Goal: Information Seeking & Learning: Learn about a topic

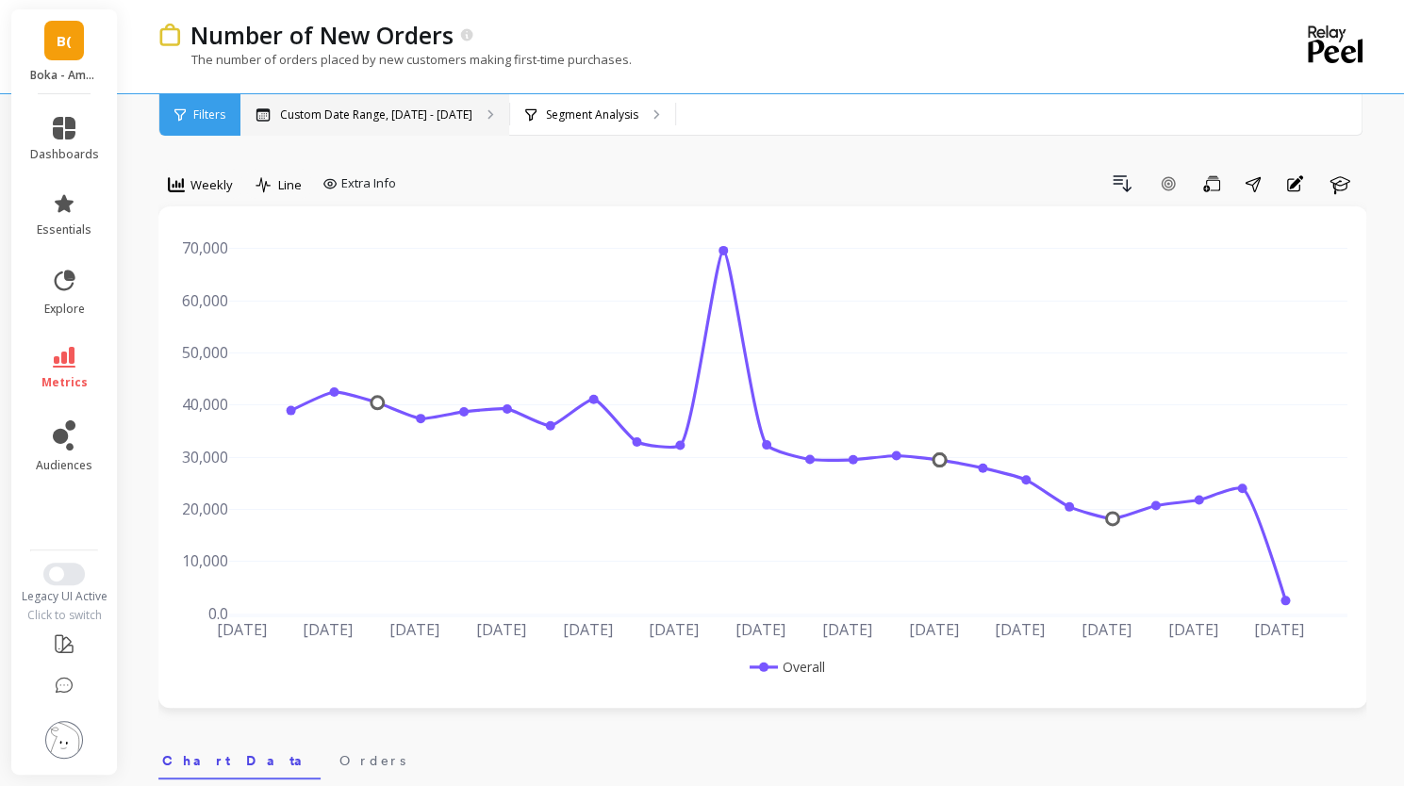
click at [398, 118] on p "Custom Date Range, [DATE] - [DATE]" at bounding box center [376, 114] width 192 height 15
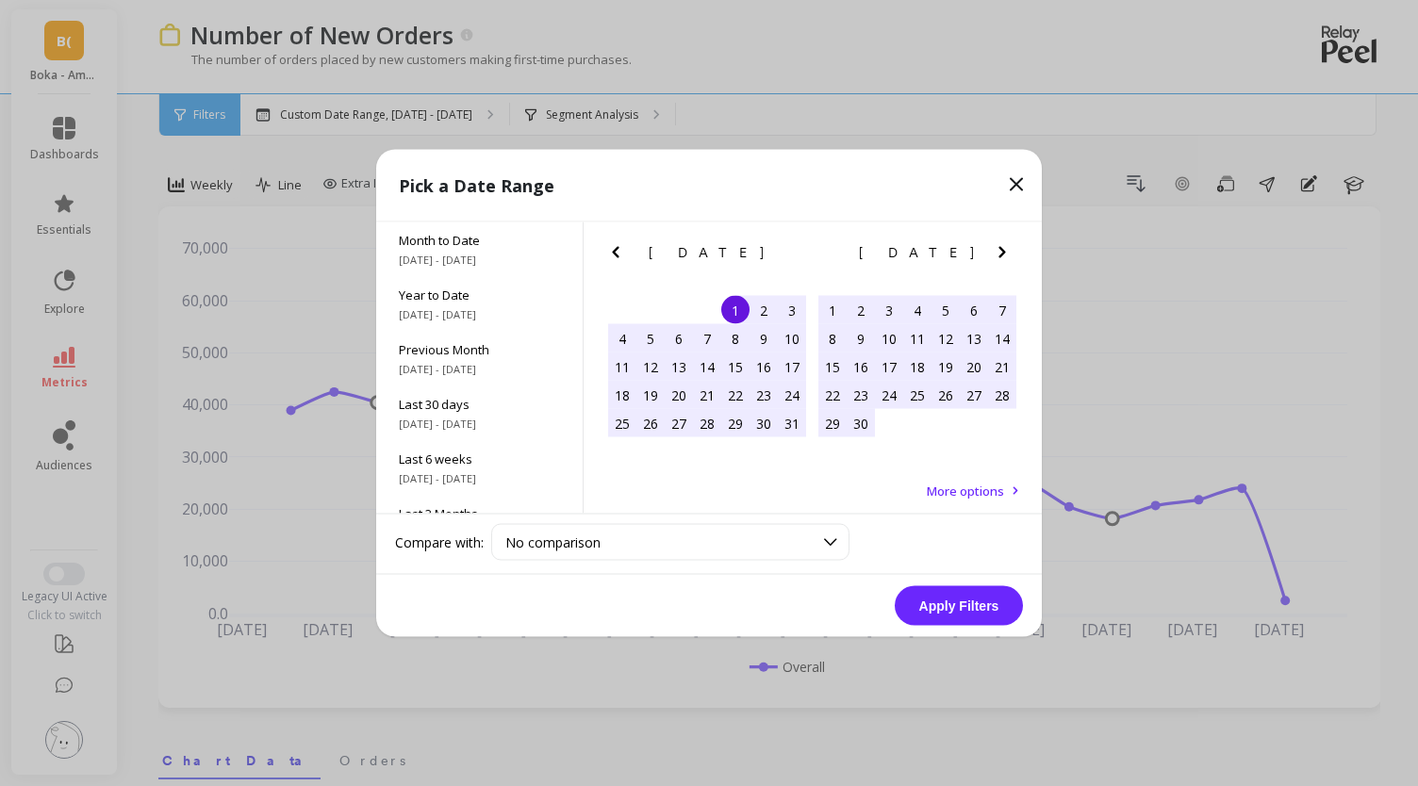
click at [1000, 260] on icon "Next Month" at bounding box center [1002, 252] width 23 height 23
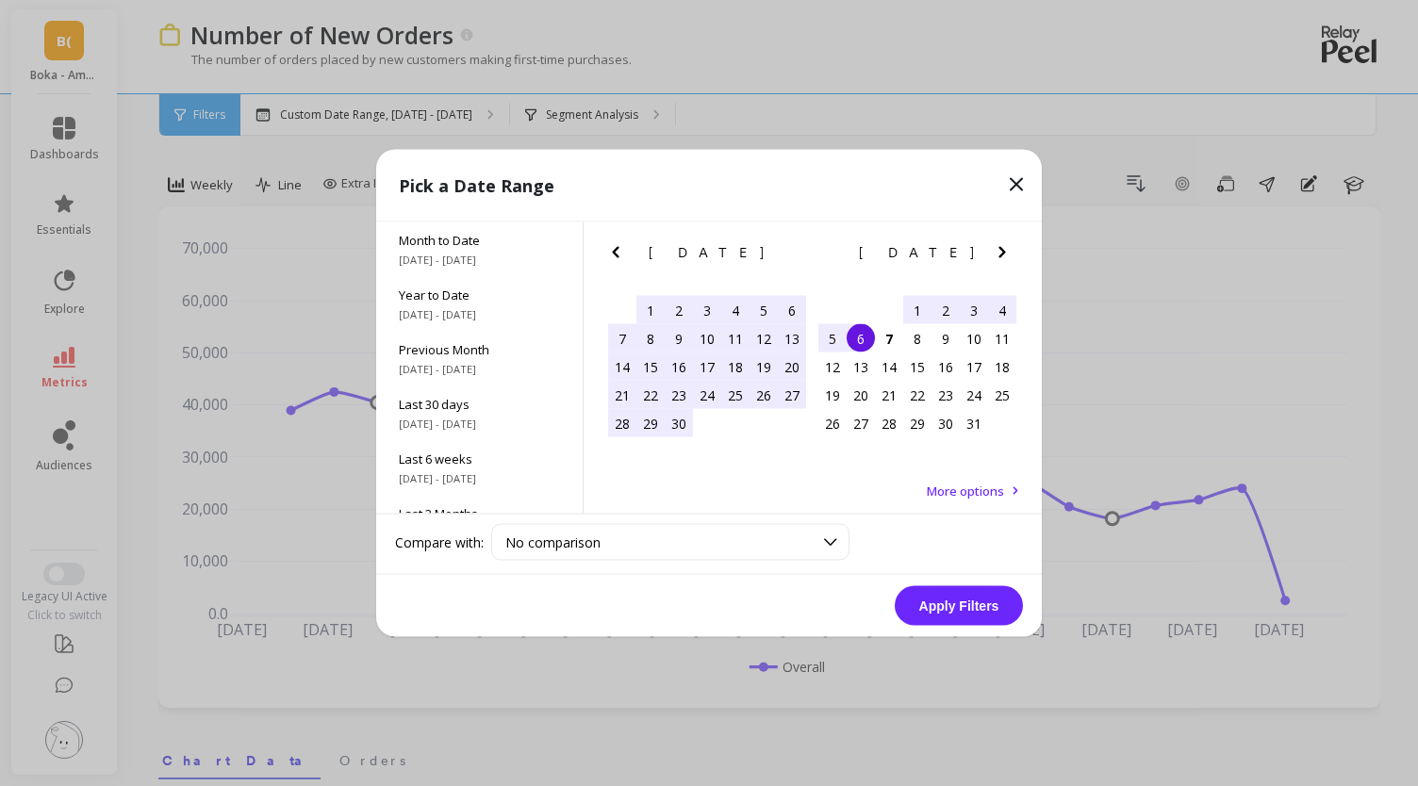
click at [627, 418] on div "28" at bounding box center [622, 423] width 28 height 28
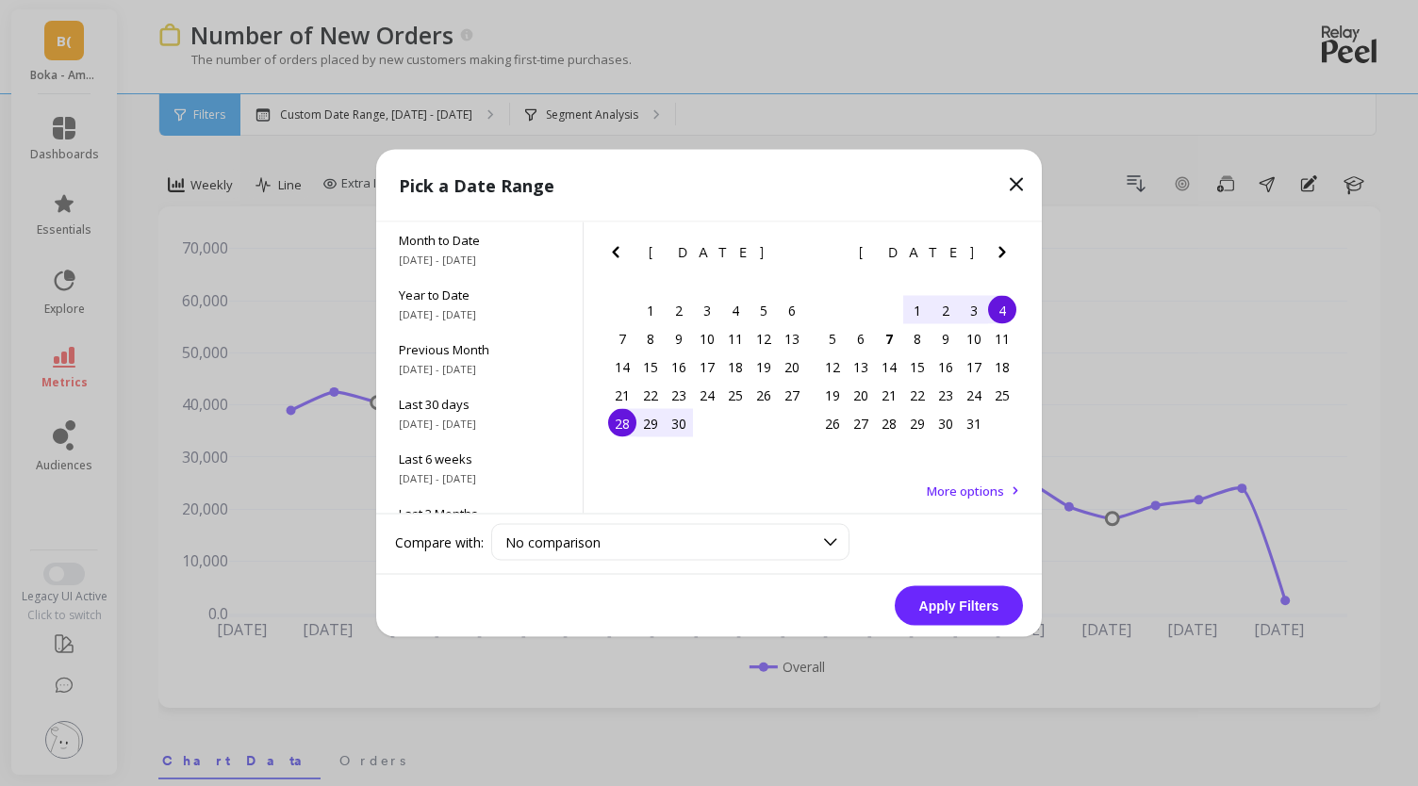
click at [1005, 308] on div "4" at bounding box center [1002, 310] width 28 height 28
click at [957, 604] on button "Apply Filters" at bounding box center [959, 606] width 128 height 40
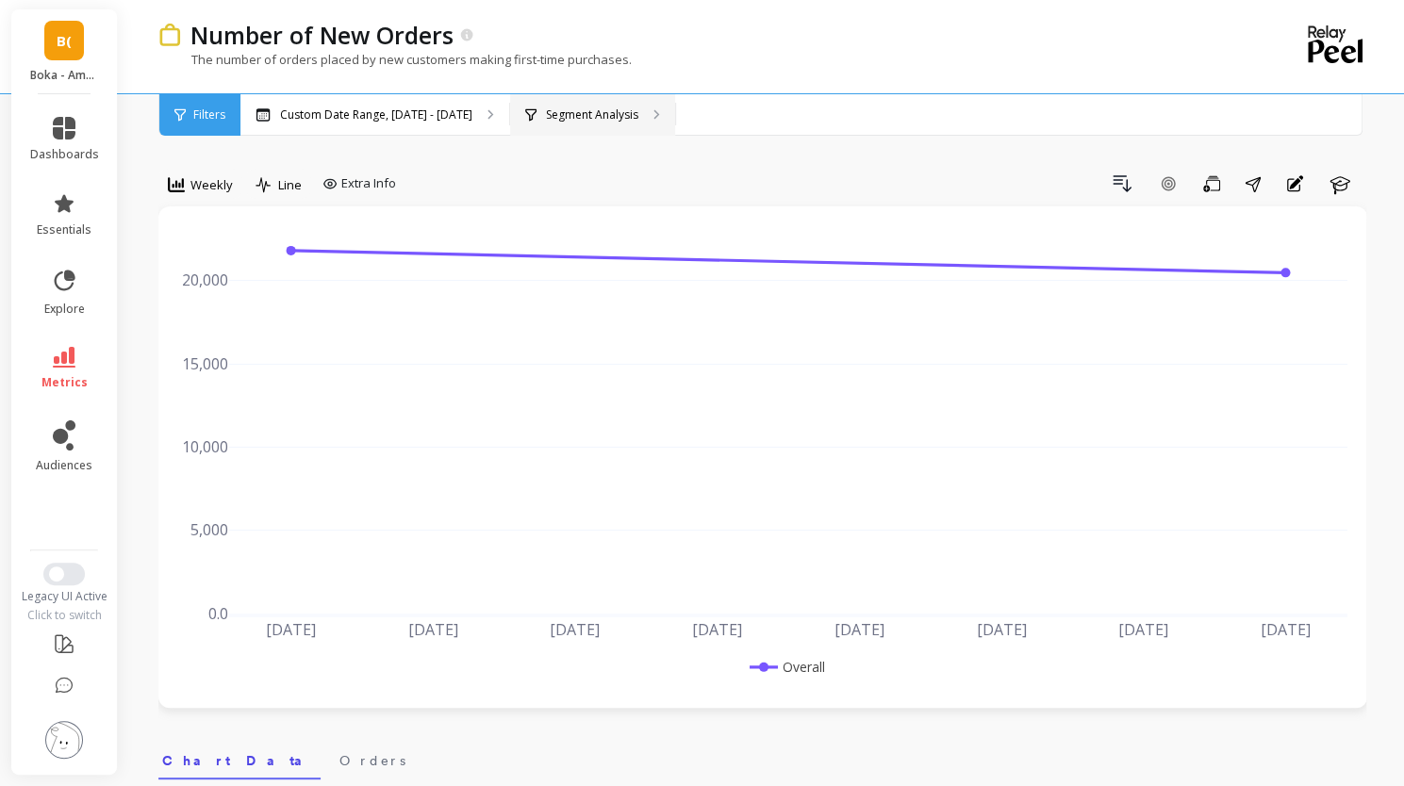
click at [637, 115] on div "Segment Analysis" at bounding box center [592, 114] width 165 height 41
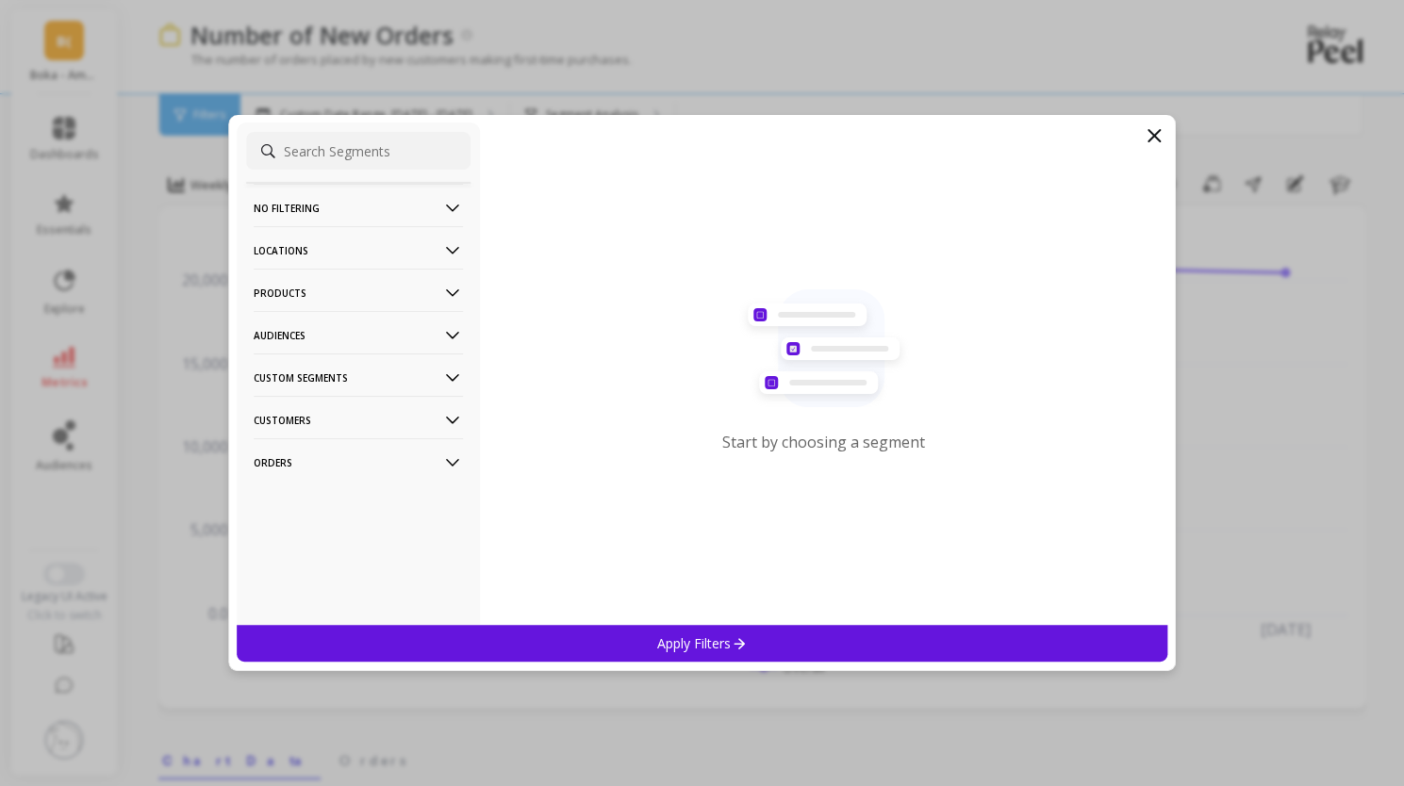
click at [332, 297] on p "Products" at bounding box center [358, 293] width 209 height 48
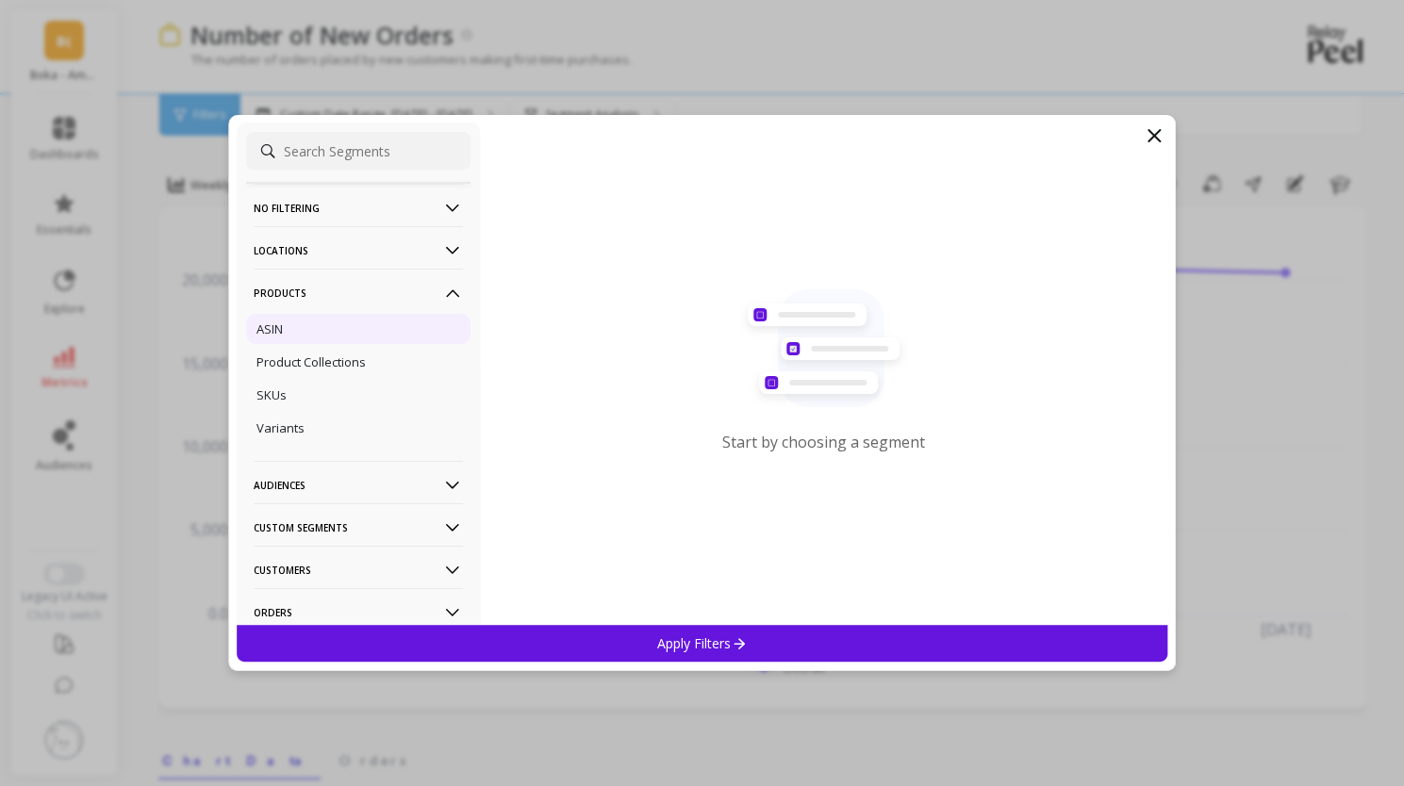
click at [322, 320] on div "ASIN" at bounding box center [358, 329] width 224 height 30
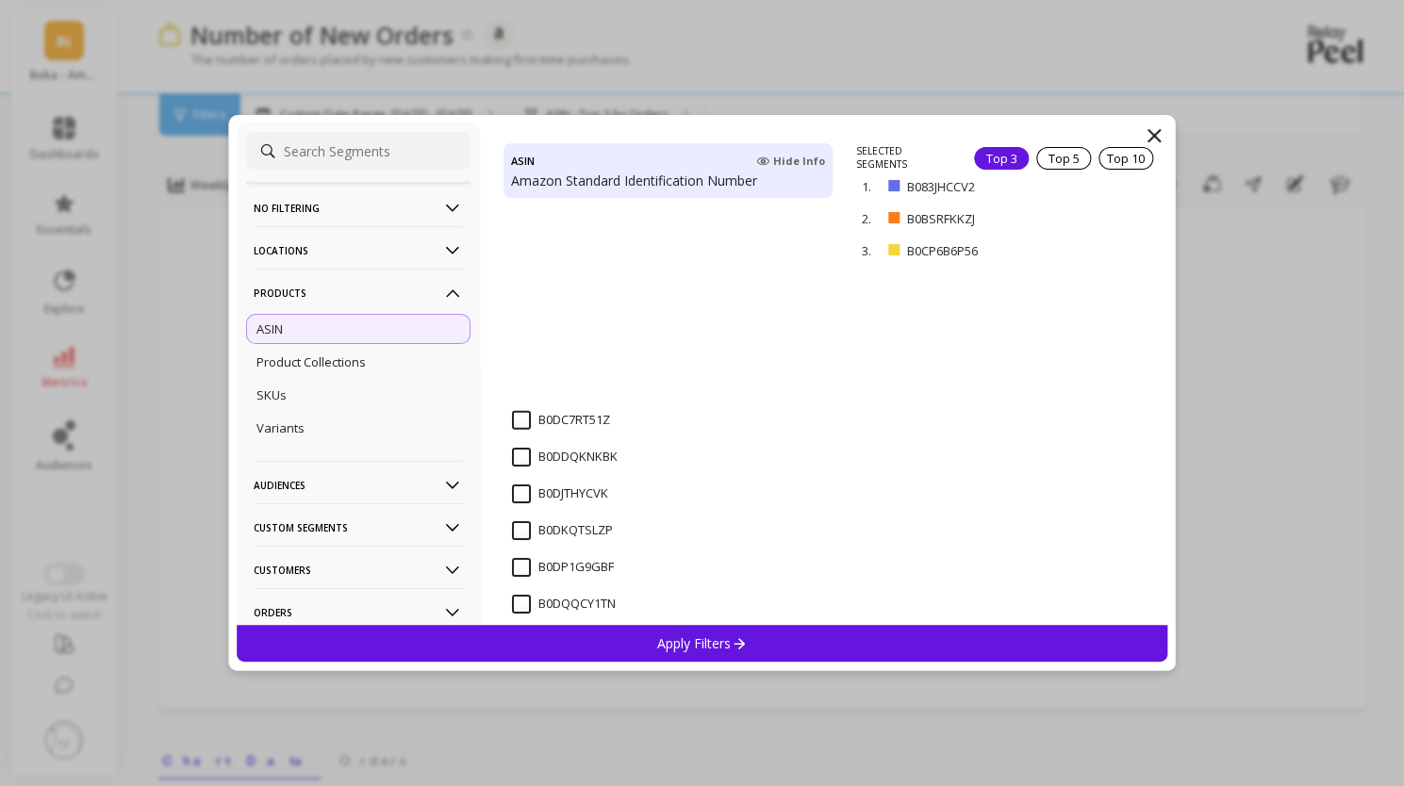
scroll to position [7895, 0]
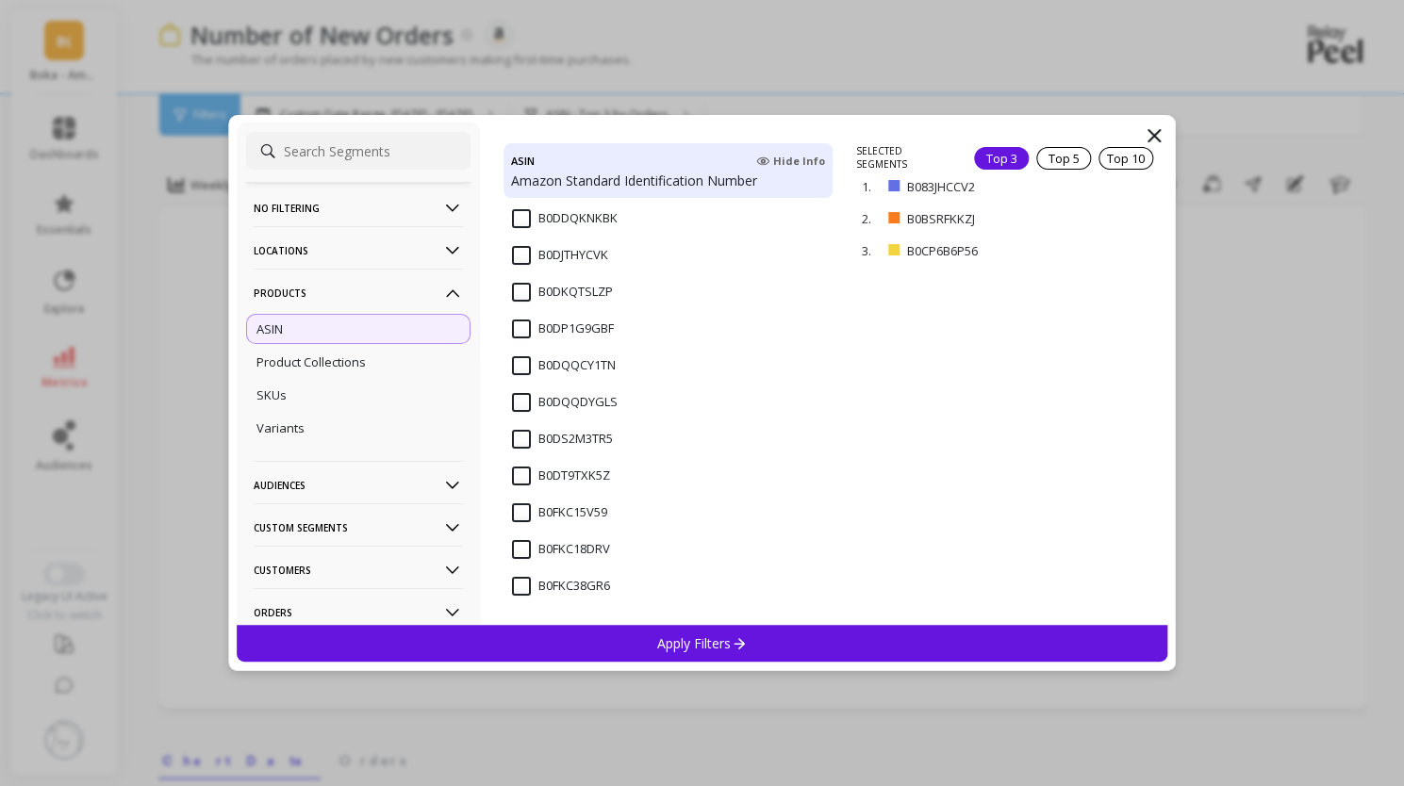
click at [520, 365] on input "B0DQQCY1TN" at bounding box center [564, 365] width 104 height 19
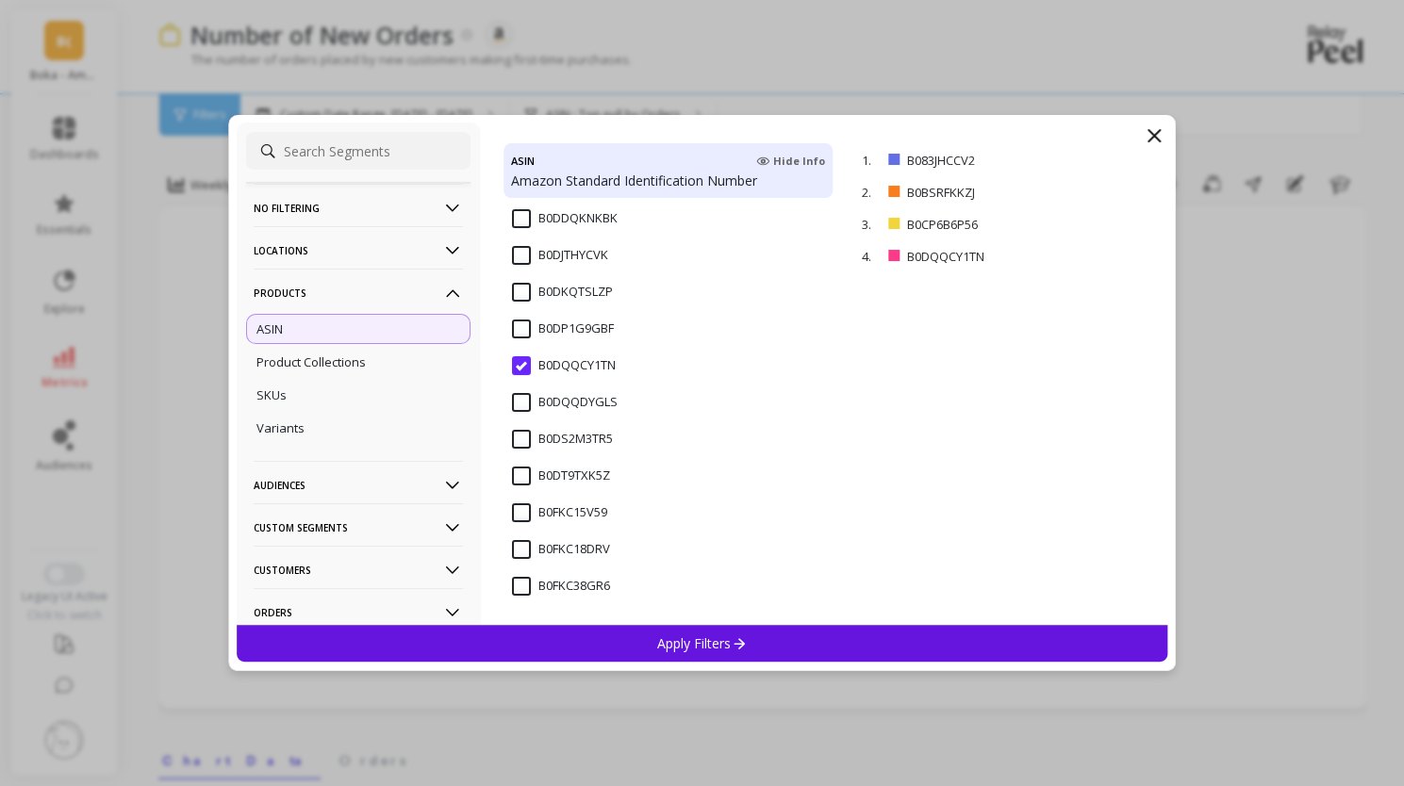
click at [657, 636] on p "Apply Filters" at bounding box center [702, 644] width 90 height 18
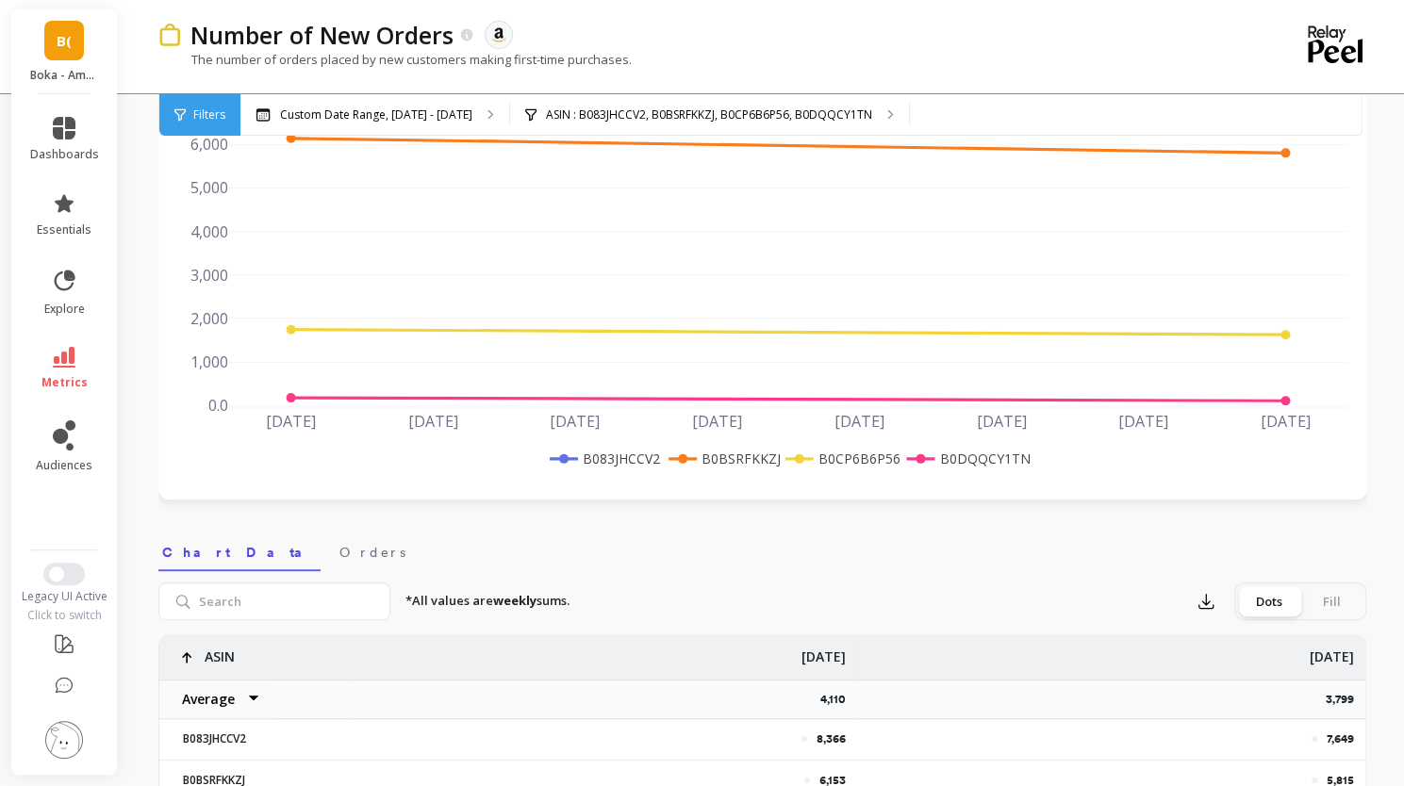
scroll to position [471, 0]
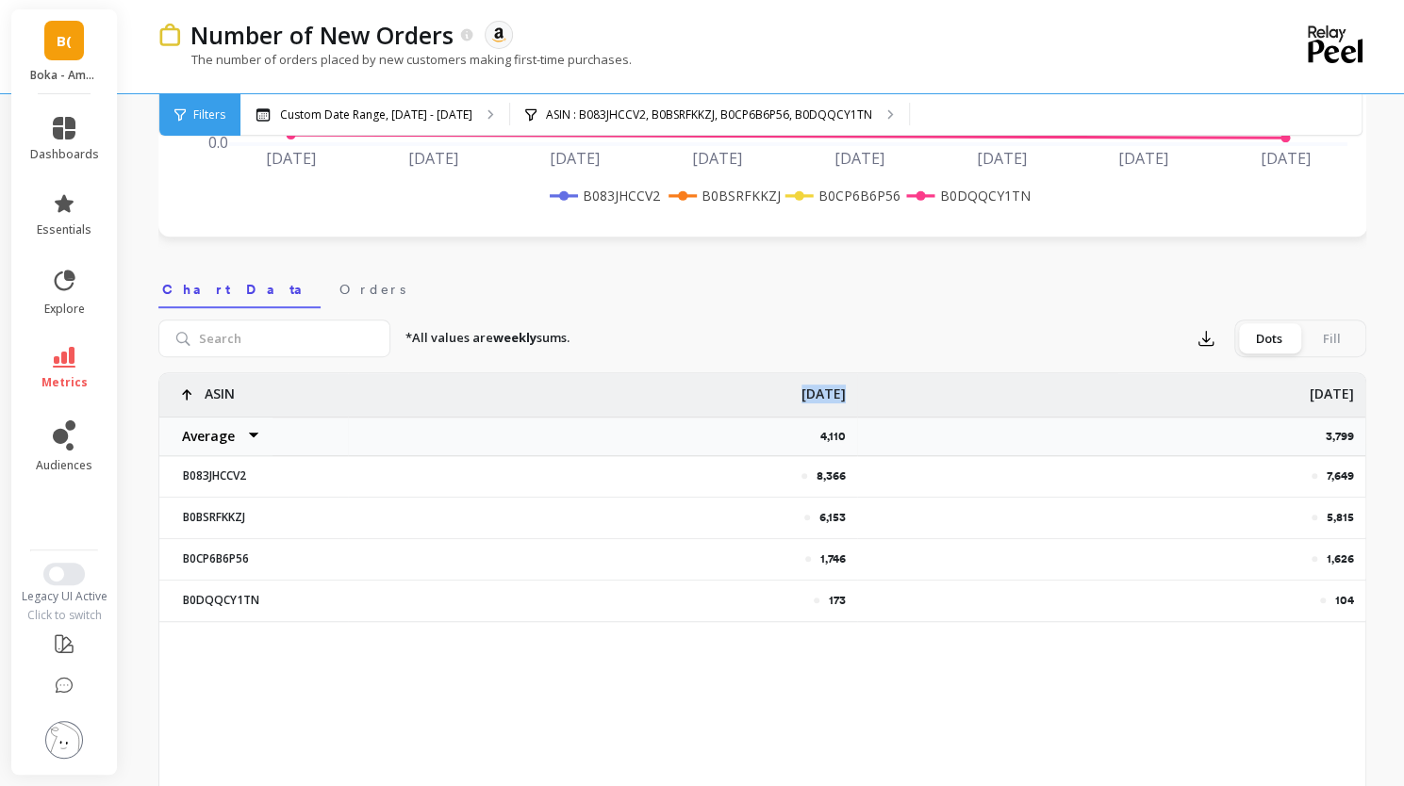
drag, startPoint x: 795, startPoint y: 395, endPoint x: 847, endPoint y: 401, distance: 52.2
click at [847, 401] on div "[DATE]" at bounding box center [602, 394] width 509 height 43
copy p "[DATE]"
click at [839, 602] on p "173" at bounding box center [837, 600] width 17 height 15
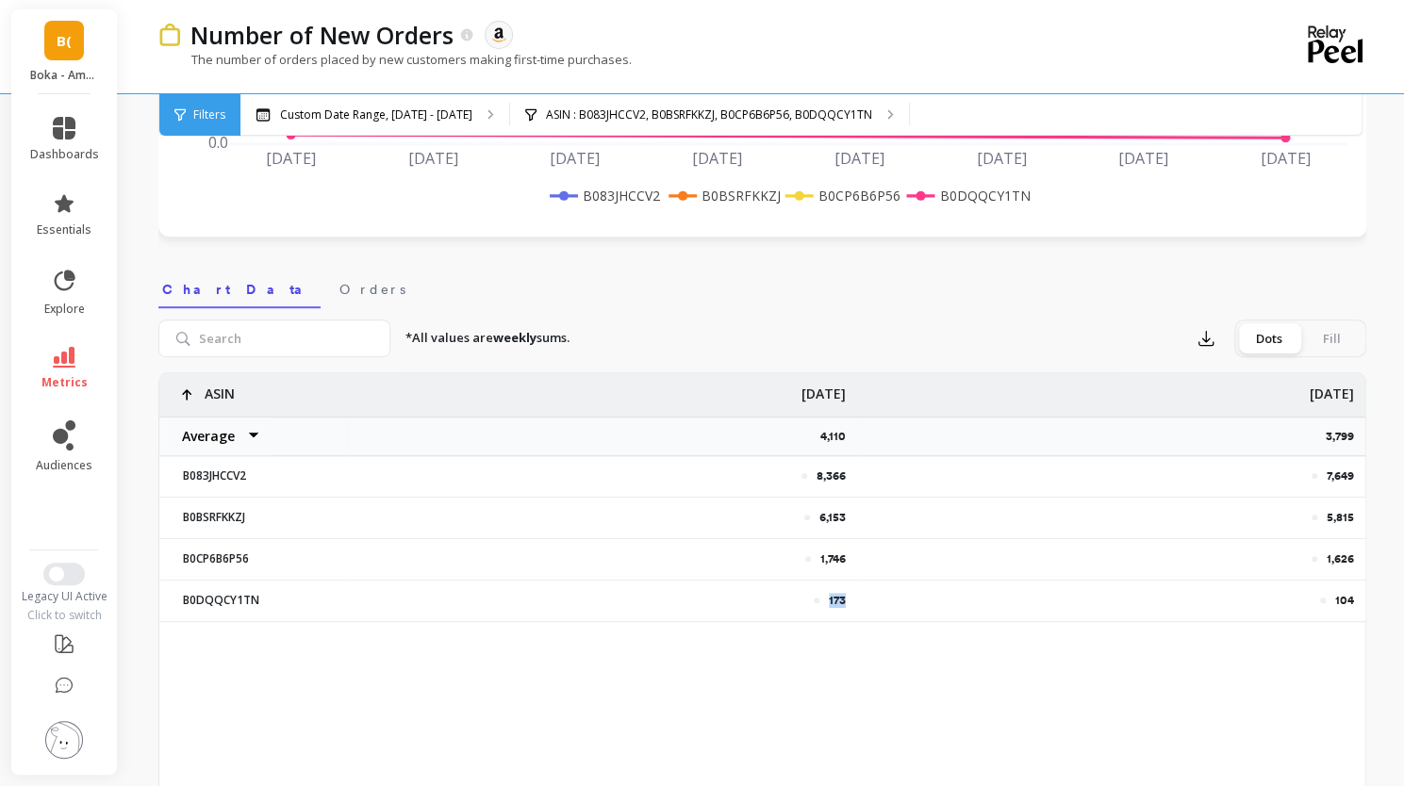
copy p "173"
click at [1341, 597] on p "104" at bounding box center [1344, 600] width 19 height 15
copy p "104"
click at [218, 248] on div "Weekly Line Extra Info Drill Down Add Goal Save Share Annotations Learn [DATE] …" at bounding box center [762, 610] width 1208 height 2013
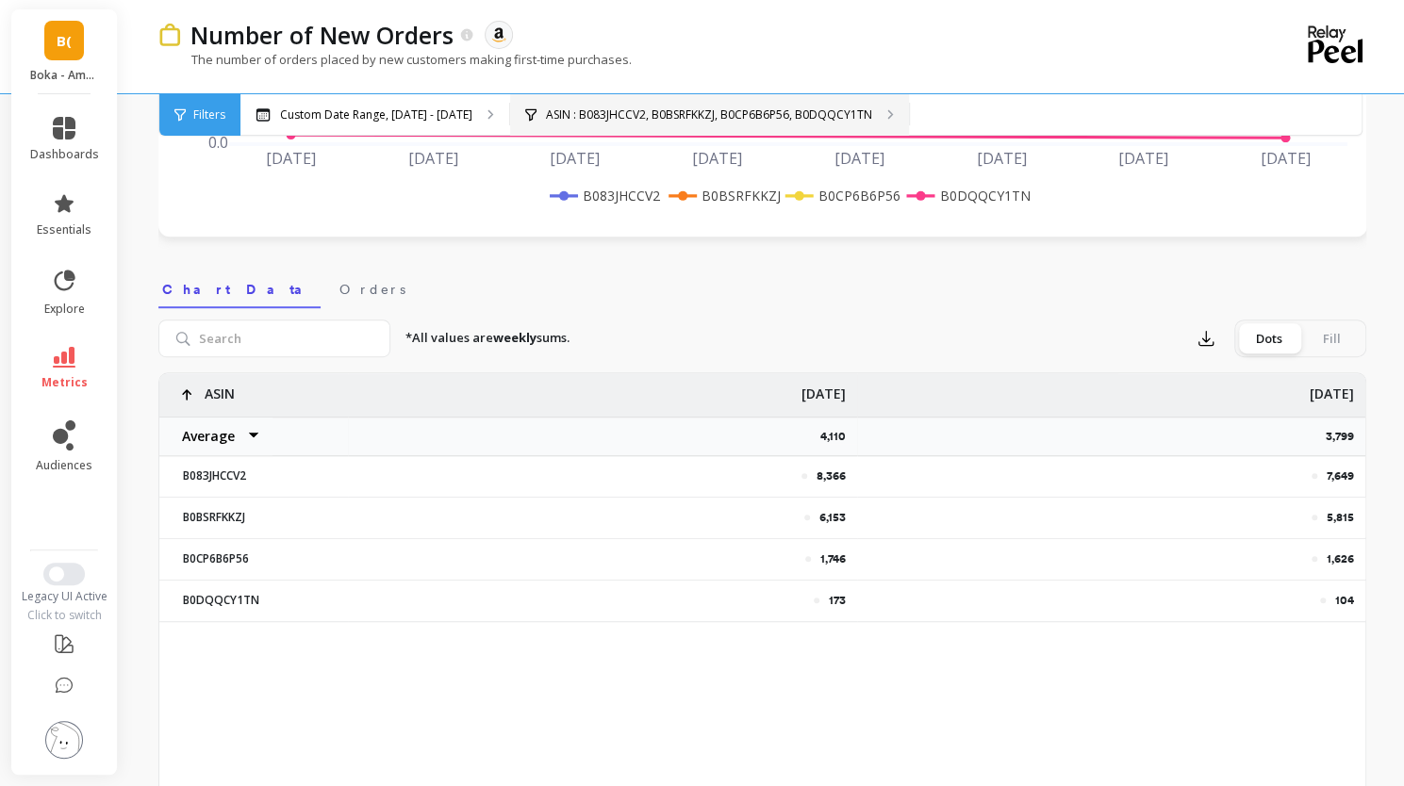
click at [676, 120] on p "ASIN : B083JHCCV2, B0BSRFKKZJ, B0CP6B6P56, B0DQQCY1TN" at bounding box center [709, 114] width 326 height 15
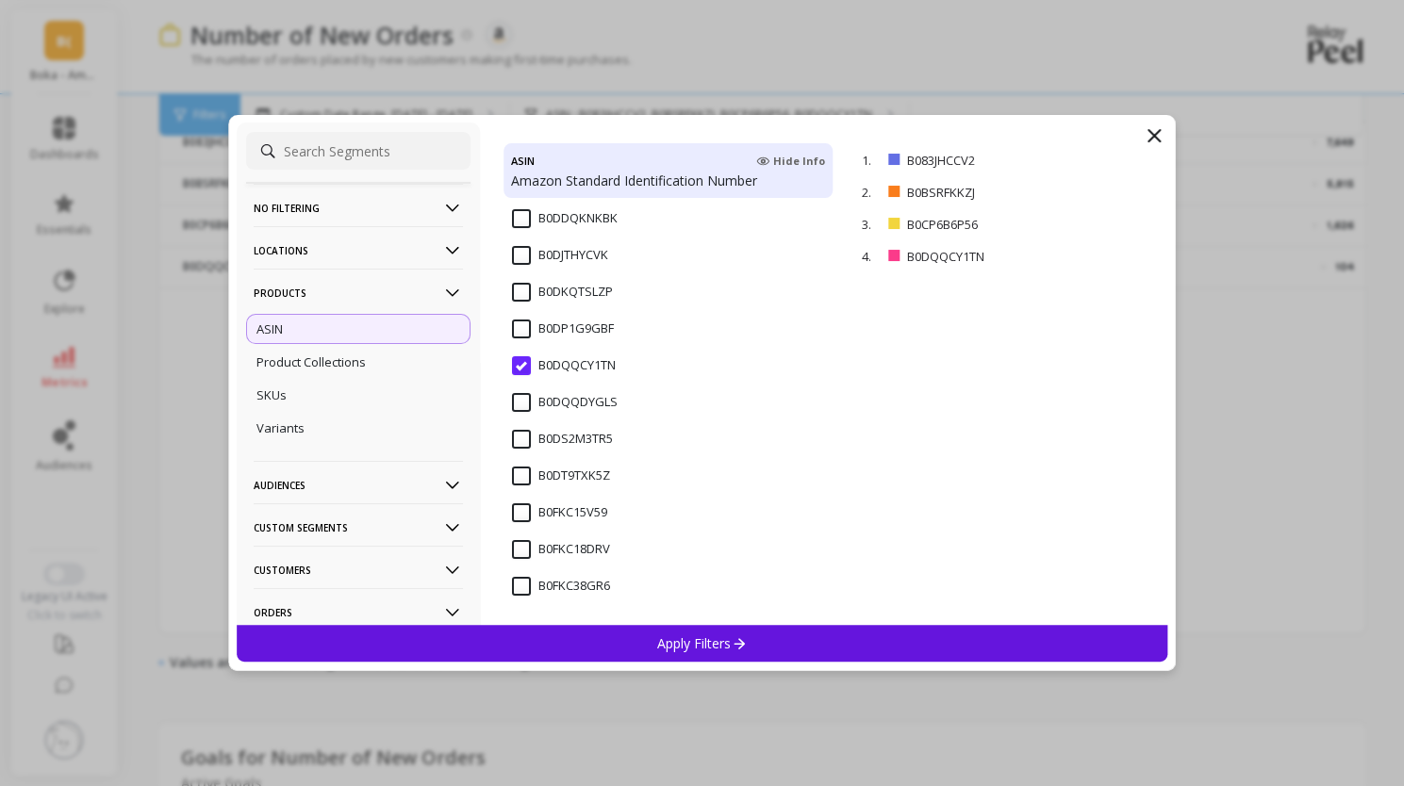
scroll to position [1325, 0]
click at [536, 397] on input "B0DQQDYGLS" at bounding box center [565, 402] width 106 height 19
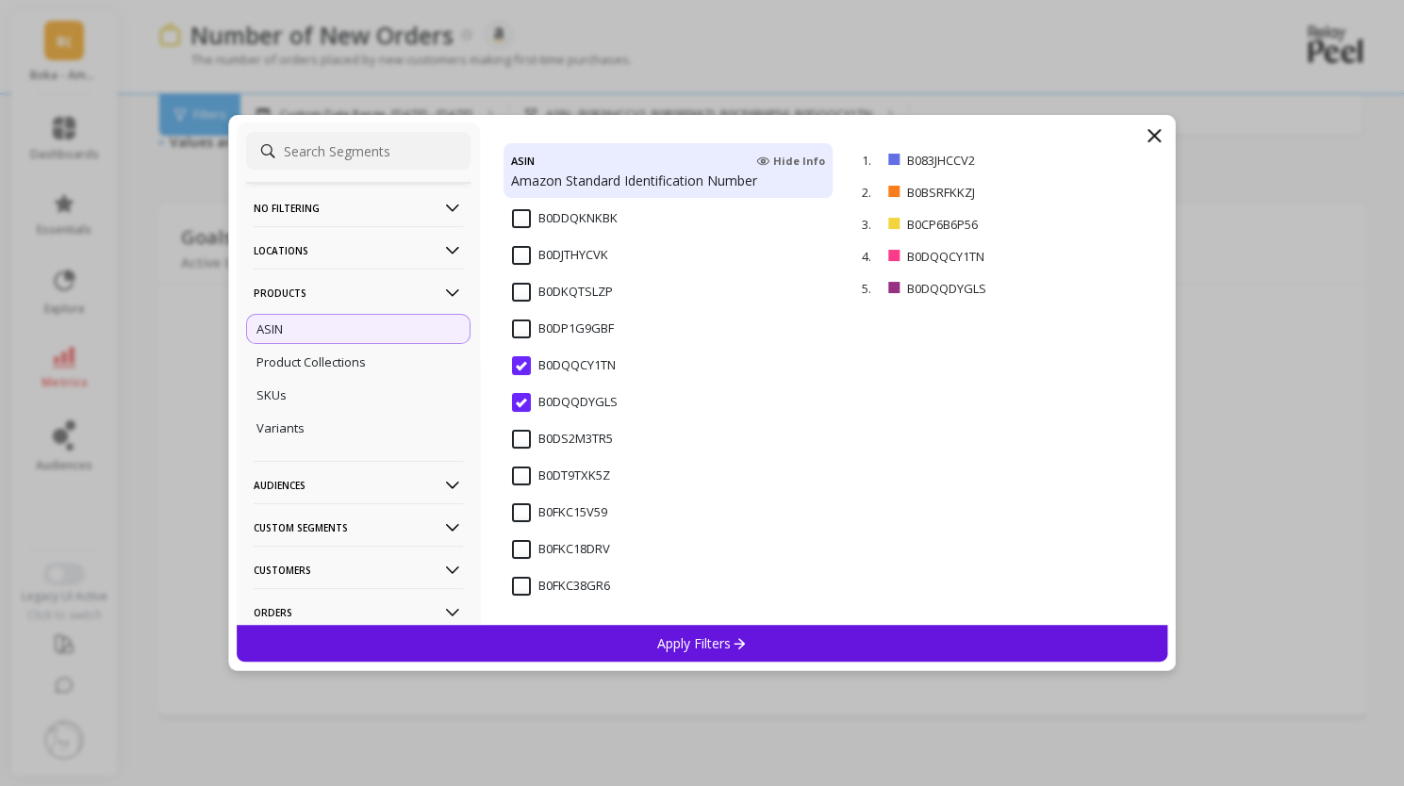
click at [654, 639] on div "Apply Filters" at bounding box center [703, 643] width 932 height 37
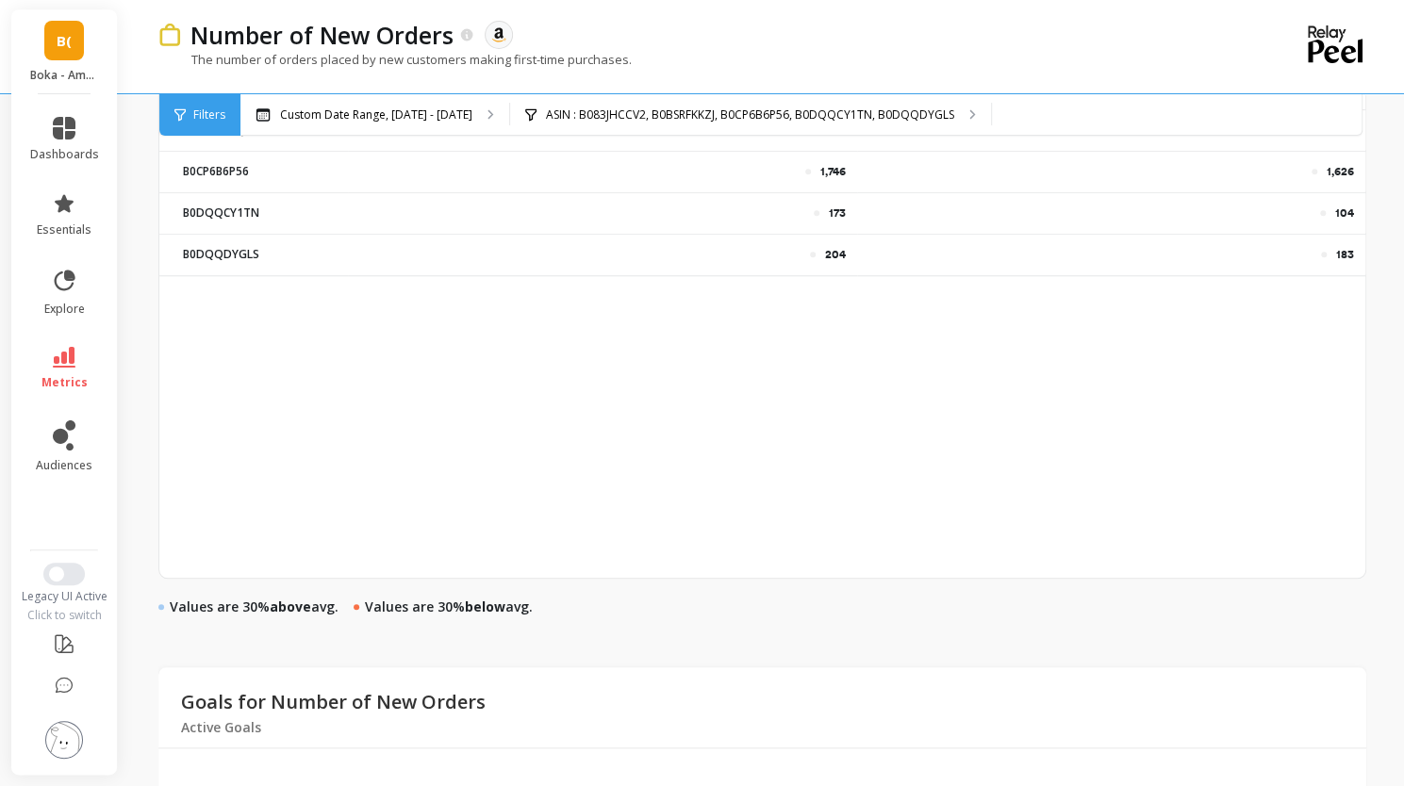
scroll to position [664, 0]
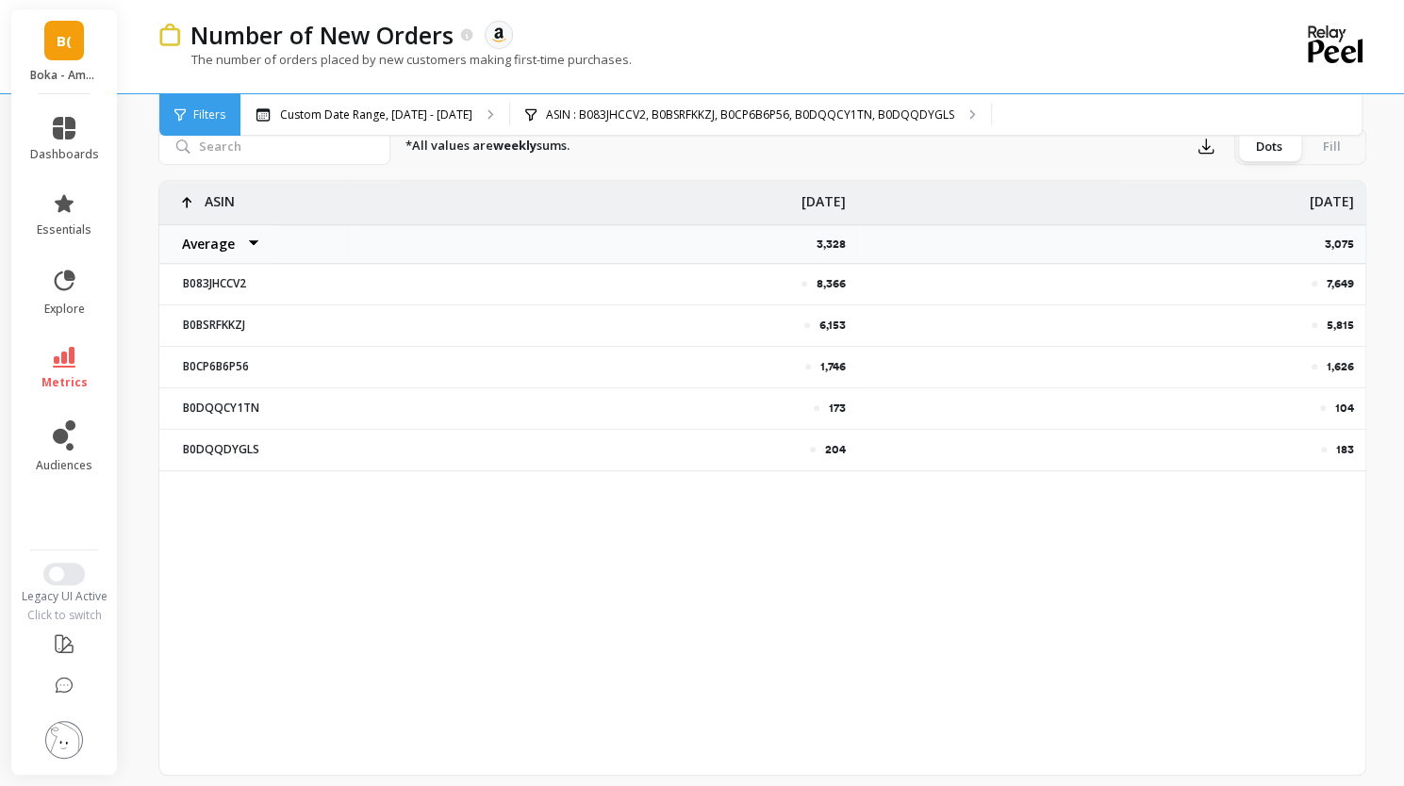
click at [1254, 653] on div "8,366 7,649 6,153 5,815 1,746 1,626 173 104 204 183 ASIN Average Sum Max Min [D…" at bounding box center [762, 478] width 1206 height 594
click at [836, 452] on p "204" at bounding box center [835, 449] width 21 height 15
copy p "204"
click at [1341, 446] on p "183" at bounding box center [1345, 449] width 18 height 15
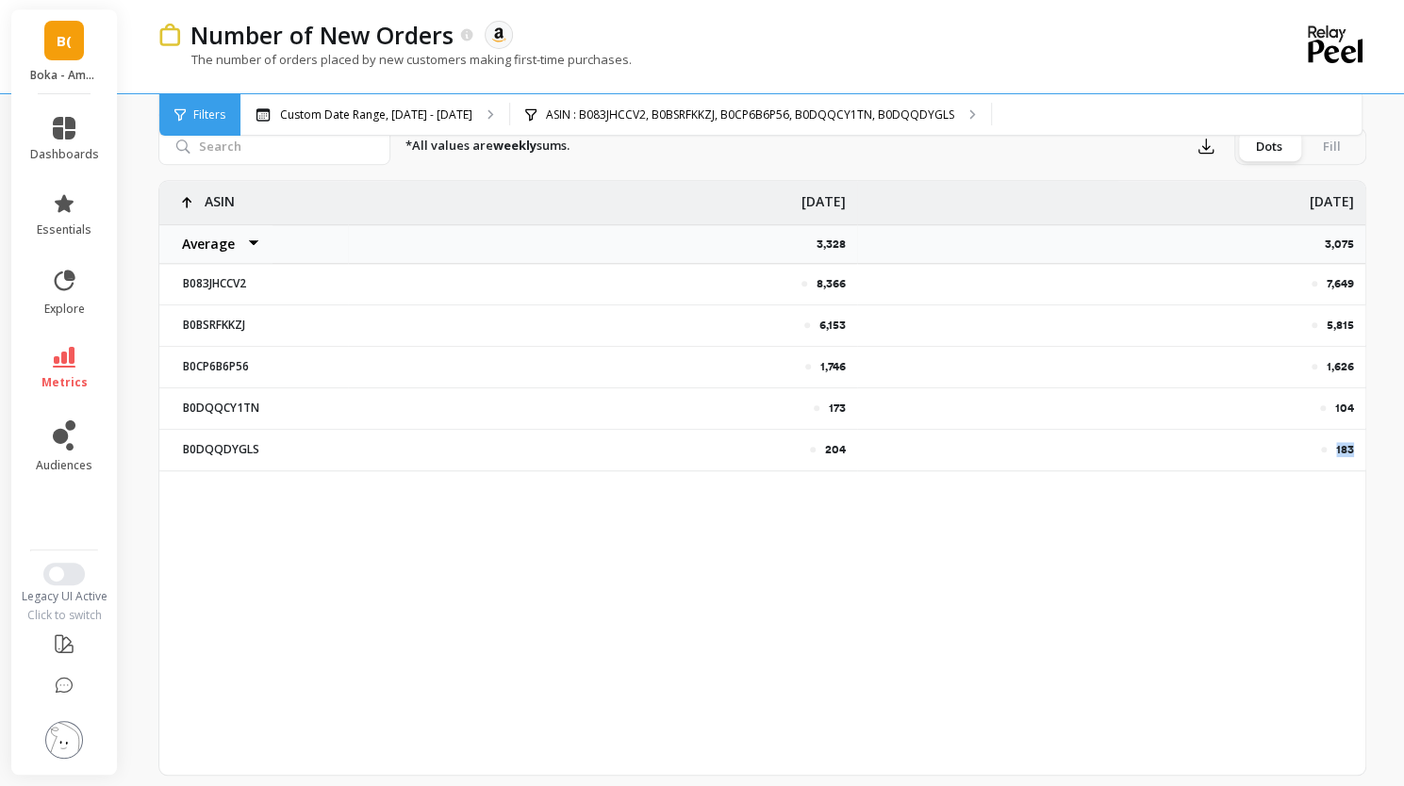
click at [1341, 446] on p "183" at bounding box center [1345, 449] width 18 height 15
copy p "183"
click at [1195, 565] on div "8,366 7,649 6,153 5,815 1,746 1,626 173 104 204 183 ASIN Average Sum Max Min [D…" at bounding box center [762, 478] width 1206 height 594
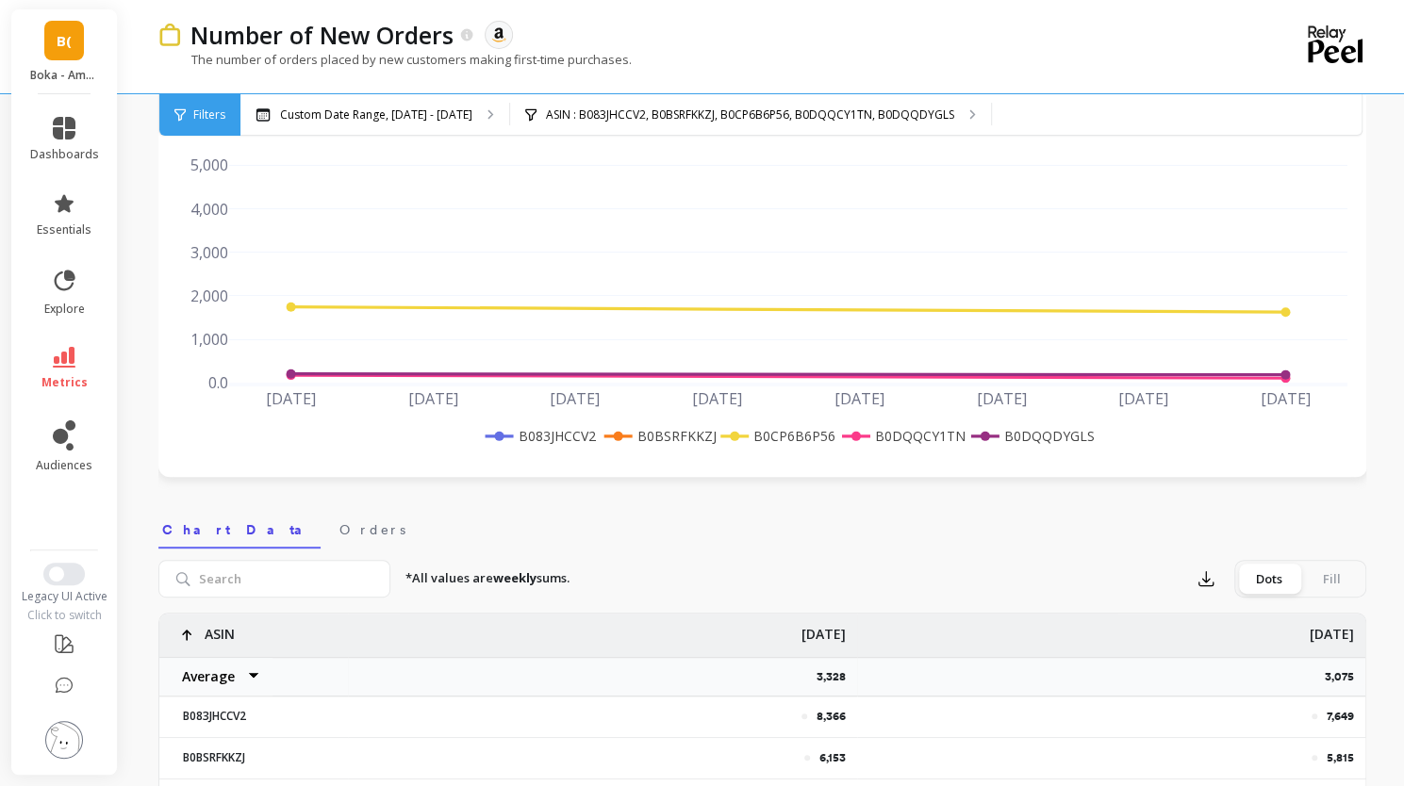
scroll to position [0, 0]
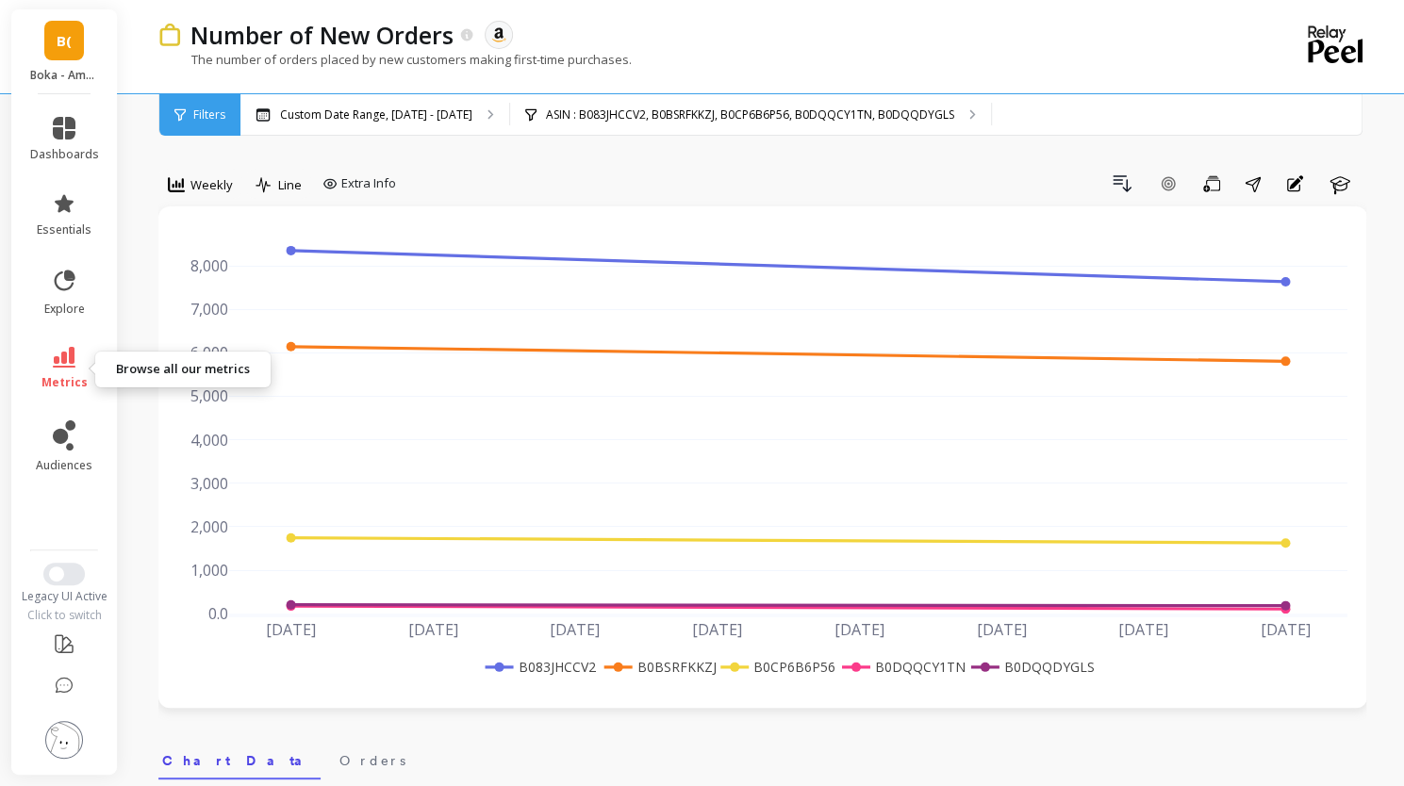
click at [75, 367] on link "metrics" at bounding box center [64, 368] width 69 height 43
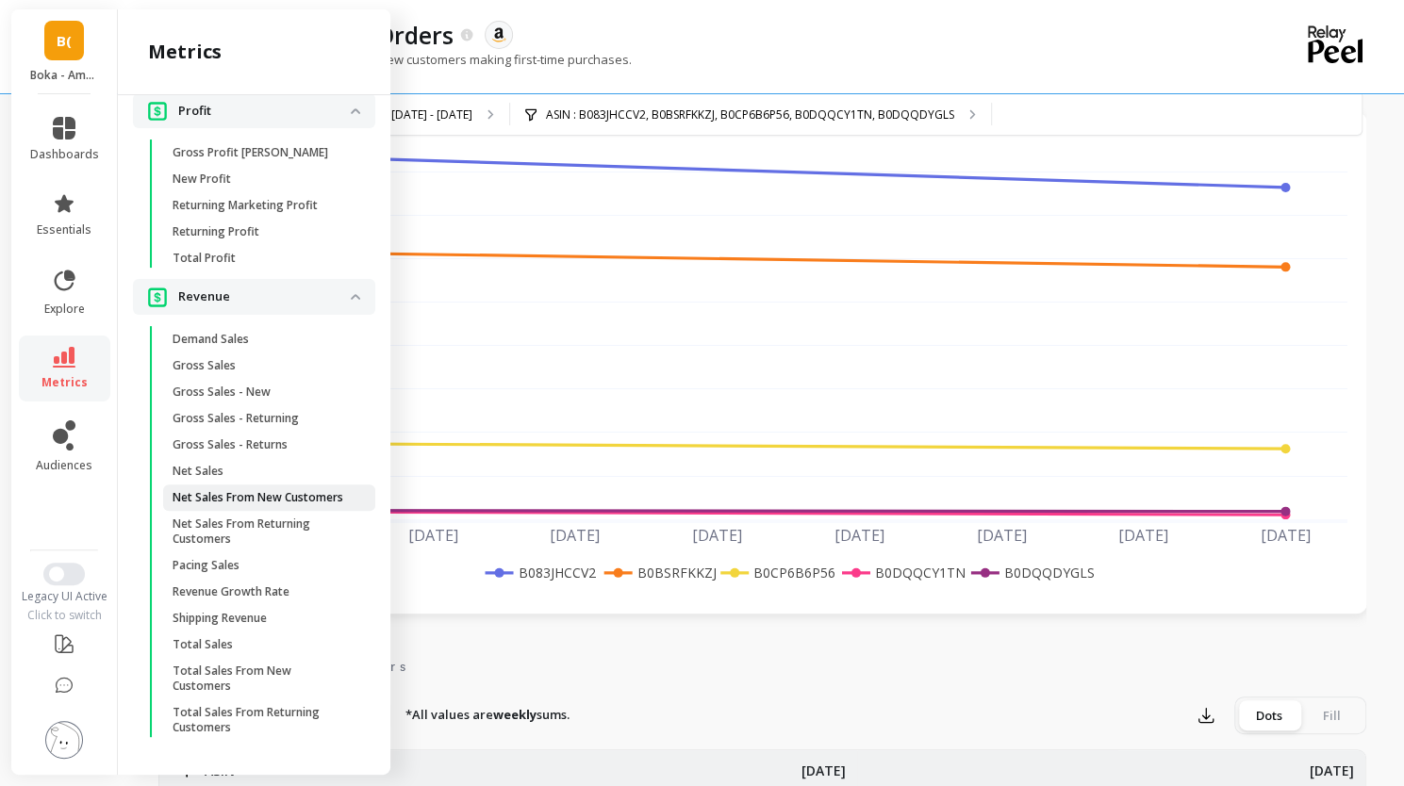
scroll to position [1934, 0]
click at [283, 498] on p "Net Sales From New Customers" at bounding box center [258, 497] width 171 height 15
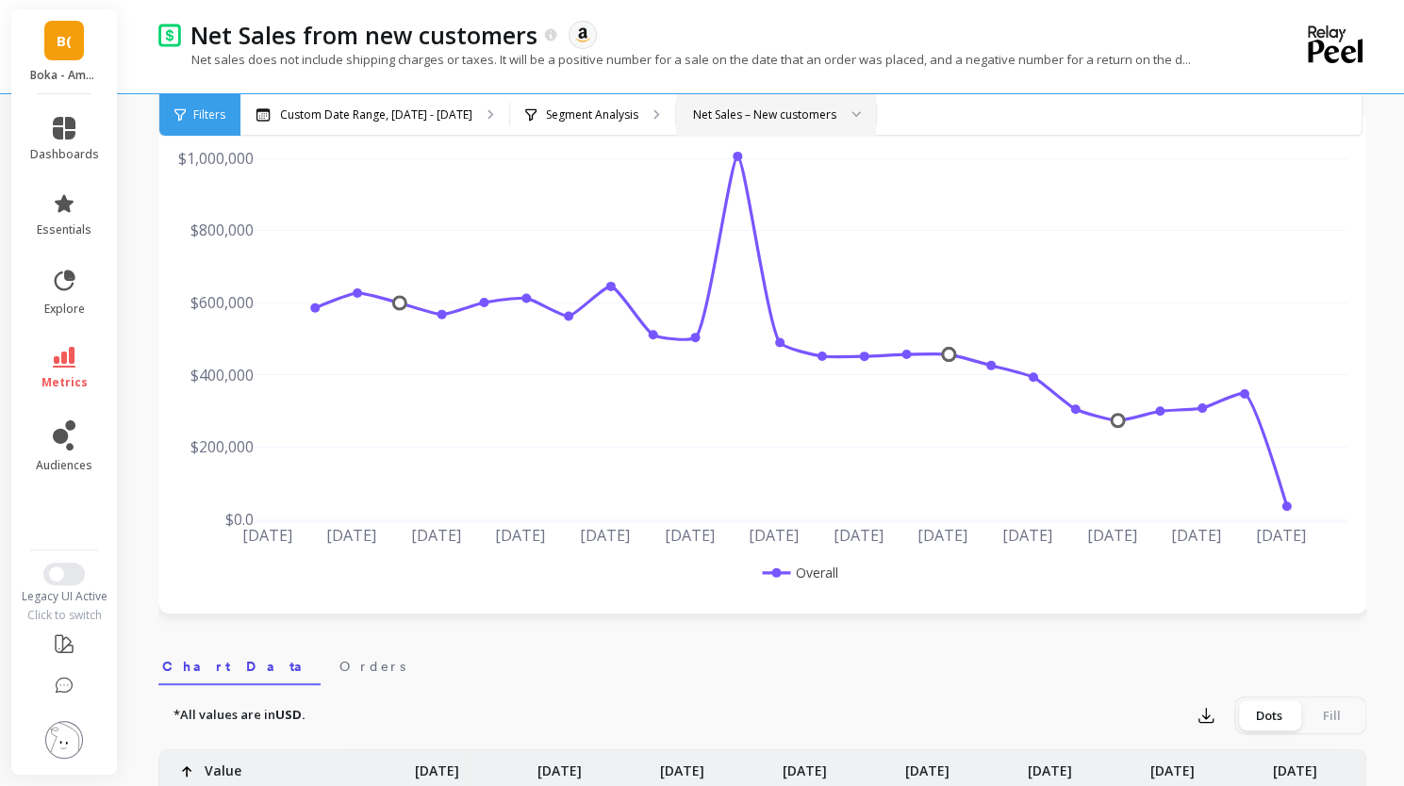
click at [711, 112] on div "Net Sales – New customers" at bounding box center [764, 115] width 143 height 18
click at [734, 214] on div "Net Sales – New customers" at bounding box center [776, 203] width 198 height 33
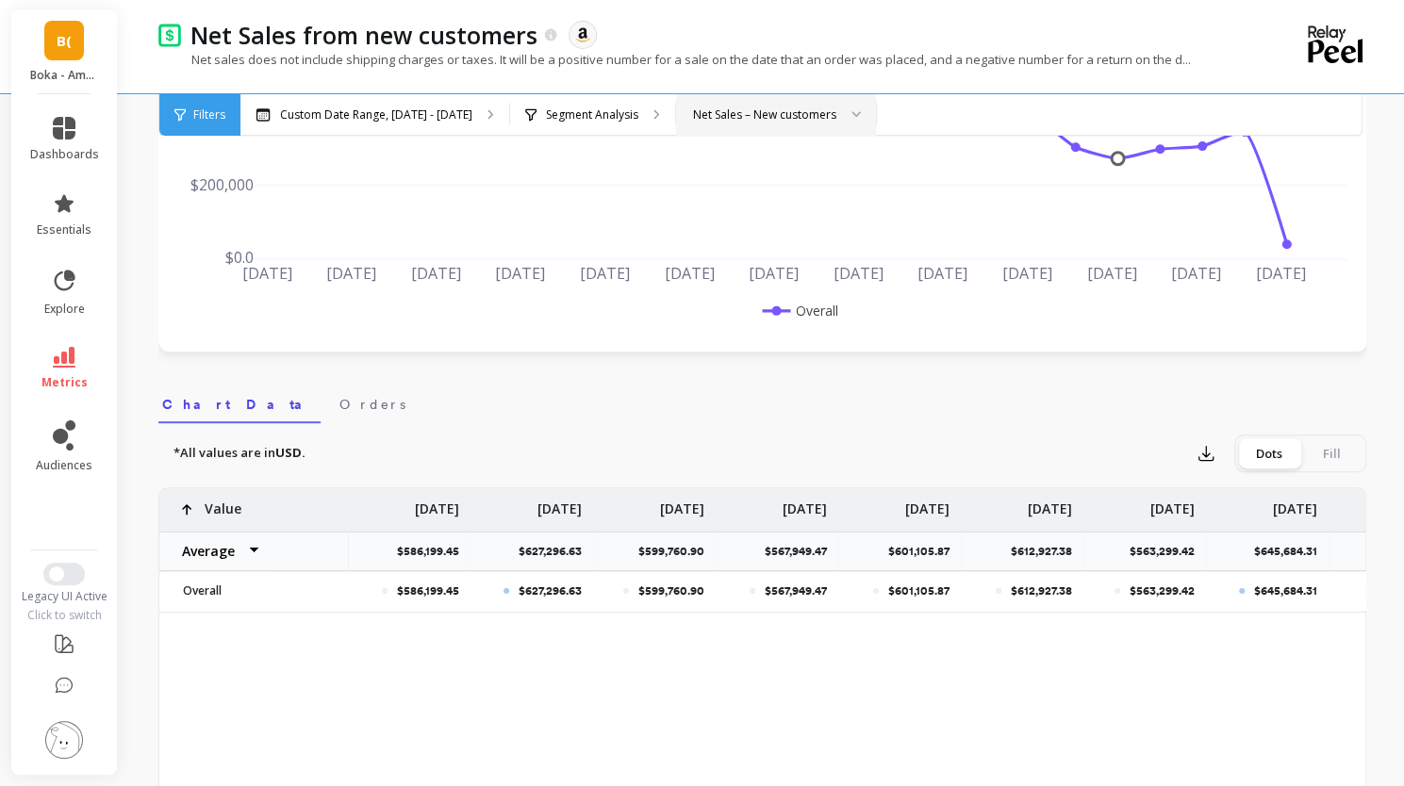
scroll to position [94, 0]
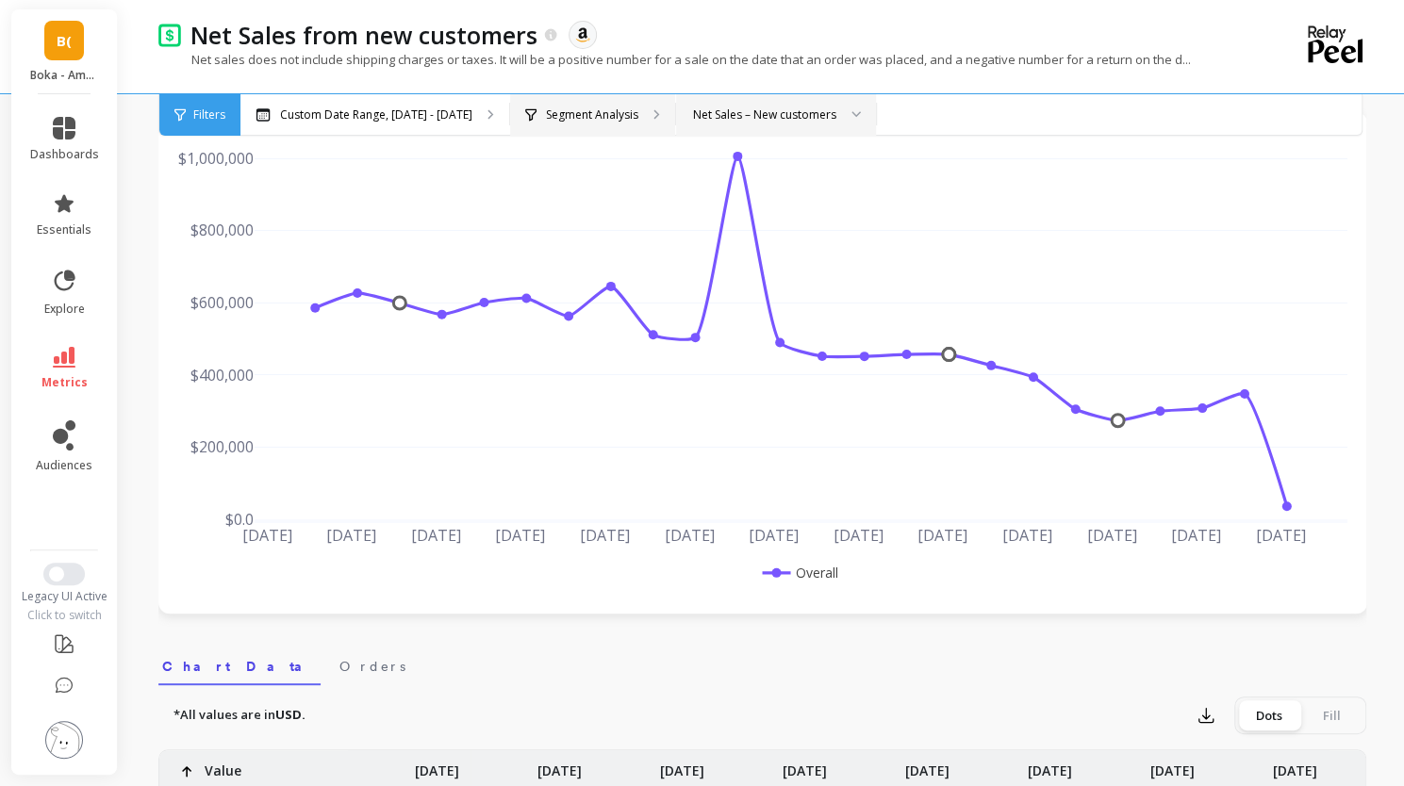
click at [589, 120] on p "Segment Analysis" at bounding box center [592, 114] width 92 height 15
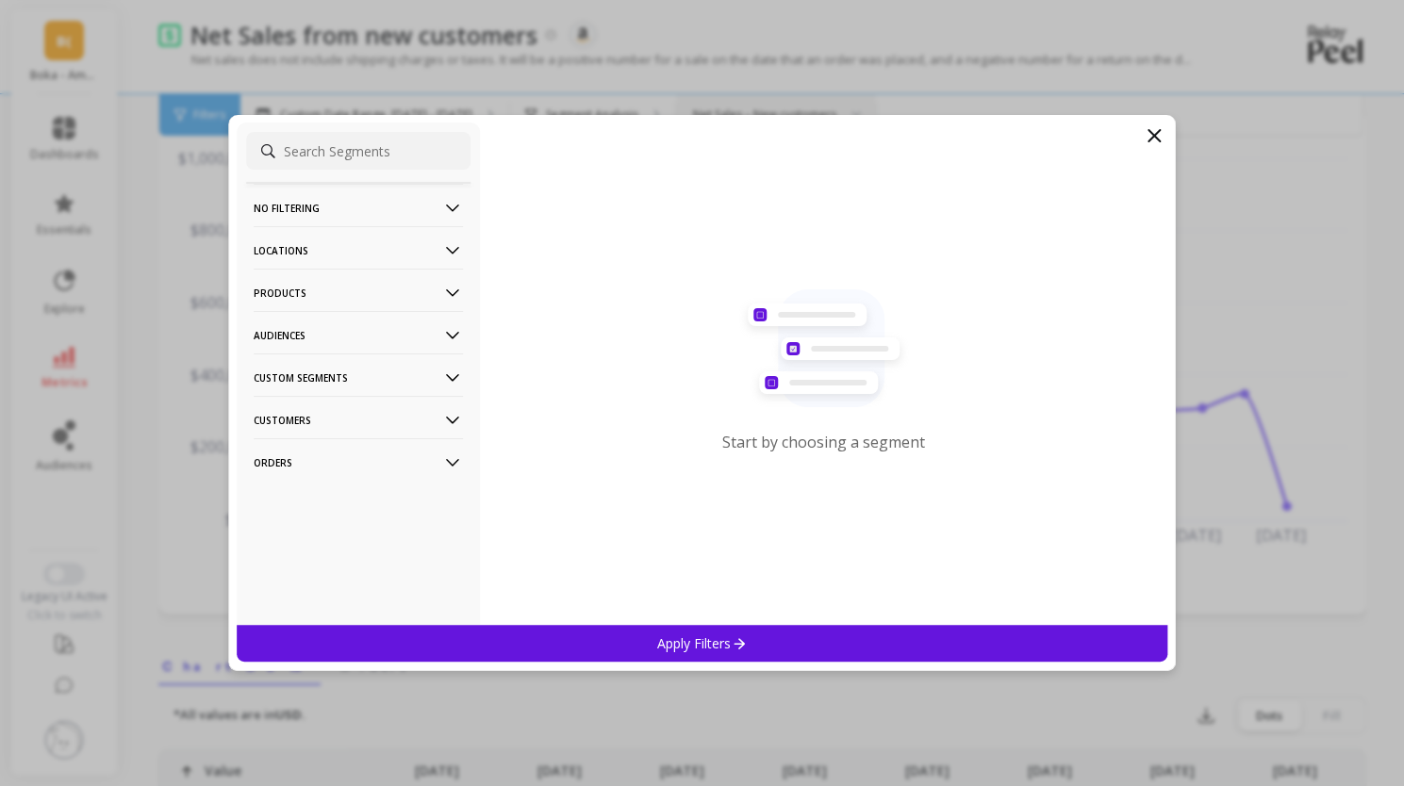
click at [419, 302] on p "Products" at bounding box center [358, 293] width 209 height 48
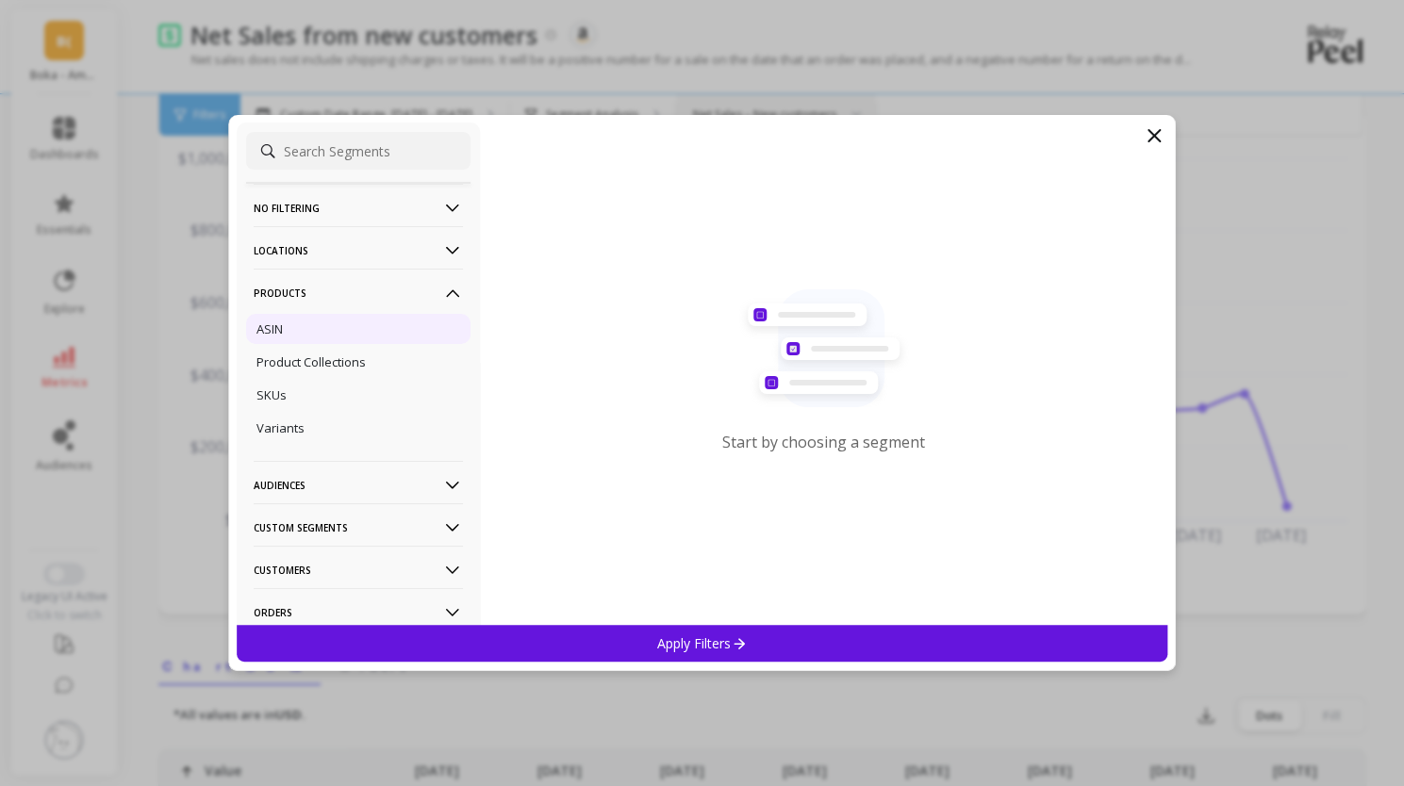
click at [388, 340] on div "ASIN" at bounding box center [358, 329] width 224 height 30
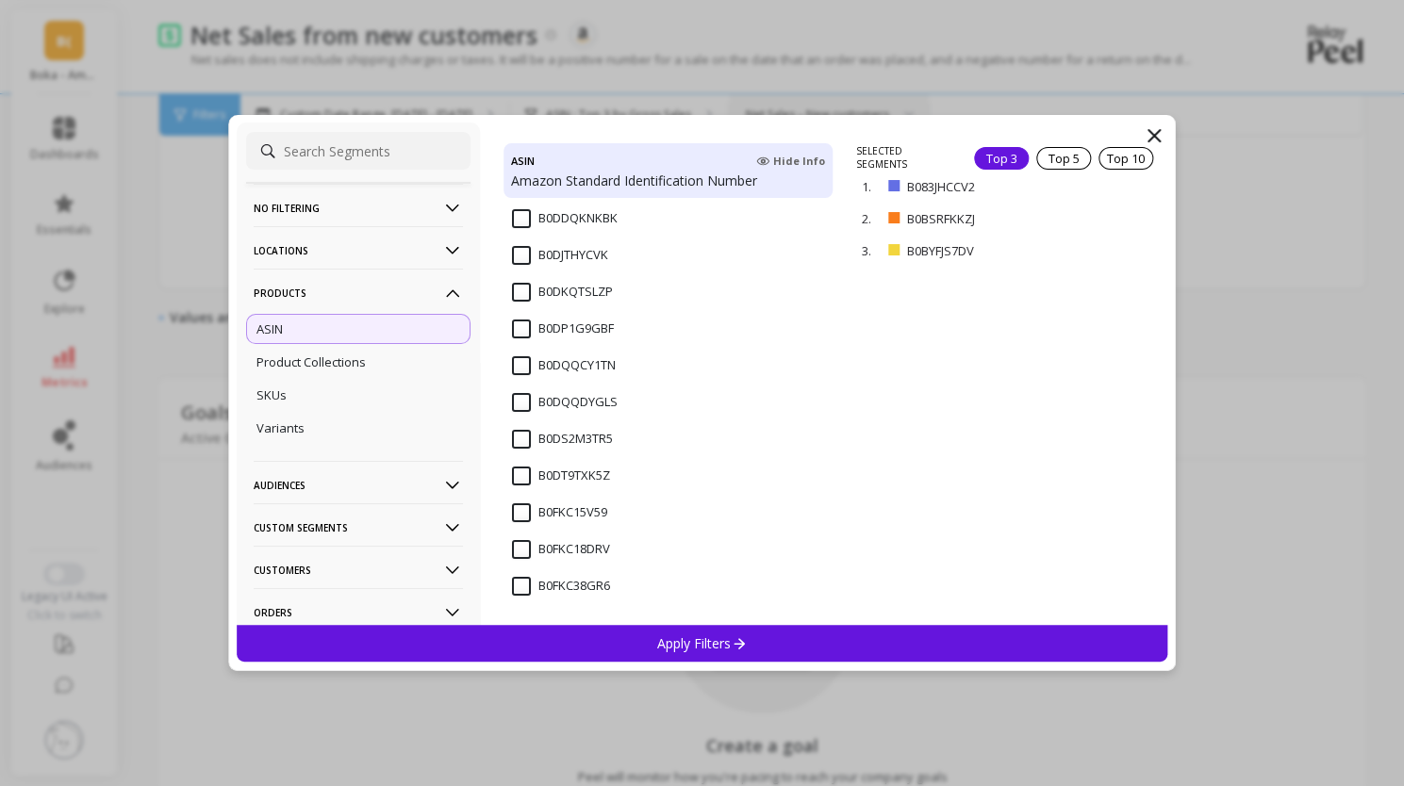
scroll to position [1131, 0]
click at [524, 403] on input "B0DQQDYGLS" at bounding box center [565, 402] width 106 height 19
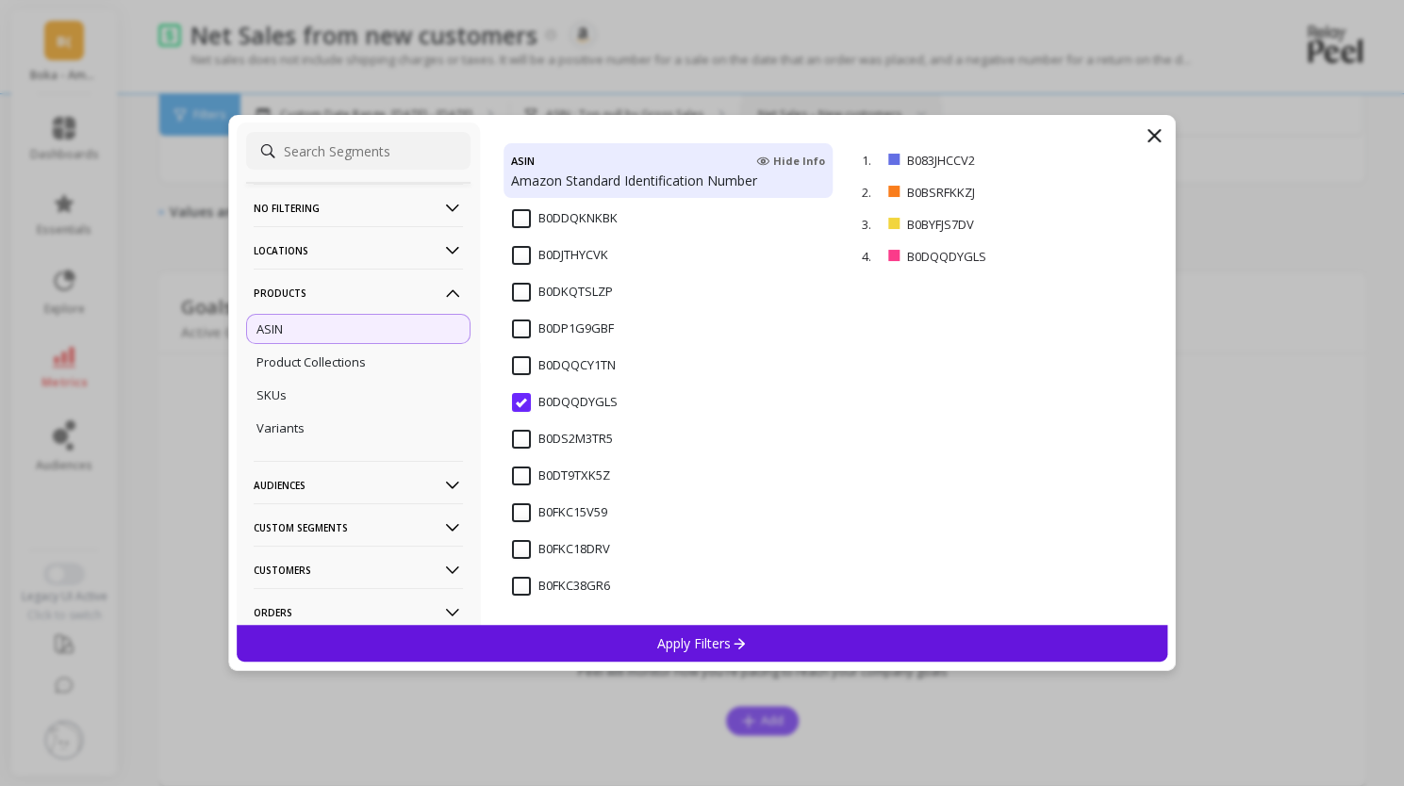
click at [517, 363] on input "B0DQQCY1TN" at bounding box center [564, 365] width 104 height 19
click at [557, 639] on div "Apply Filters" at bounding box center [703, 643] width 932 height 37
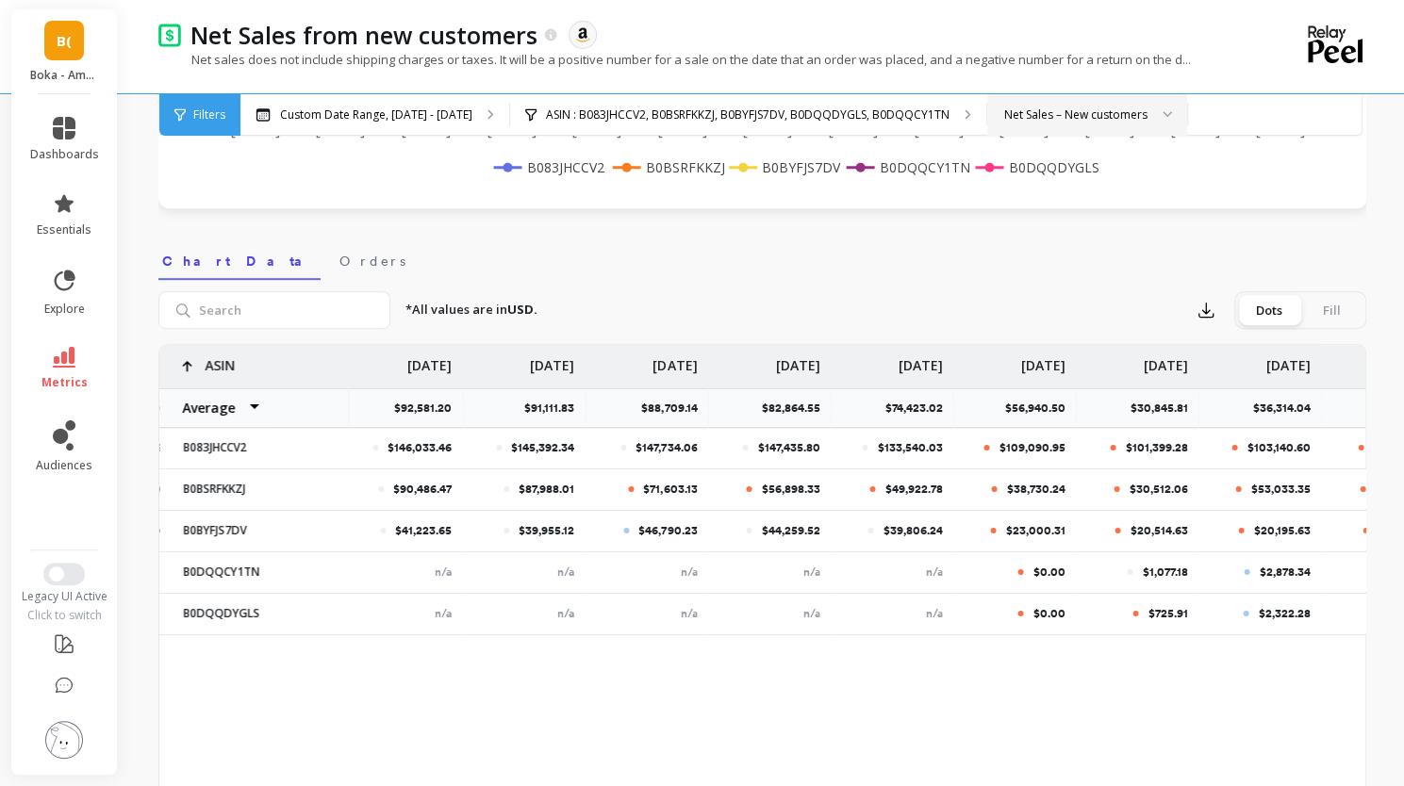
scroll to position [500, 0]
click at [457, 117] on p "Custom Date Range, [DATE] - [DATE]" at bounding box center [376, 114] width 192 height 15
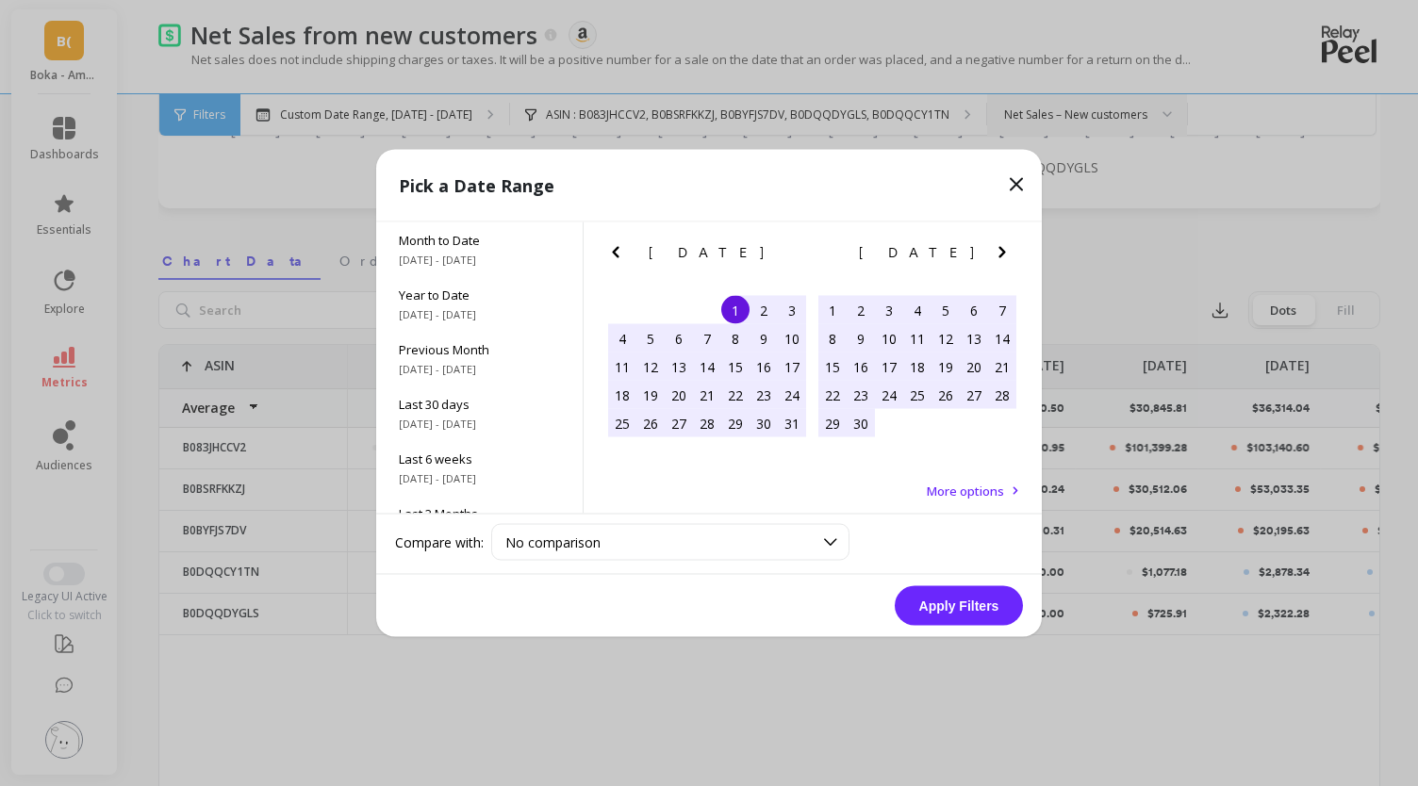
click at [1004, 247] on icon "Next Month" at bounding box center [1002, 252] width 23 height 23
click at [1004, 246] on icon "Next Month" at bounding box center [1002, 252] width 23 height 23
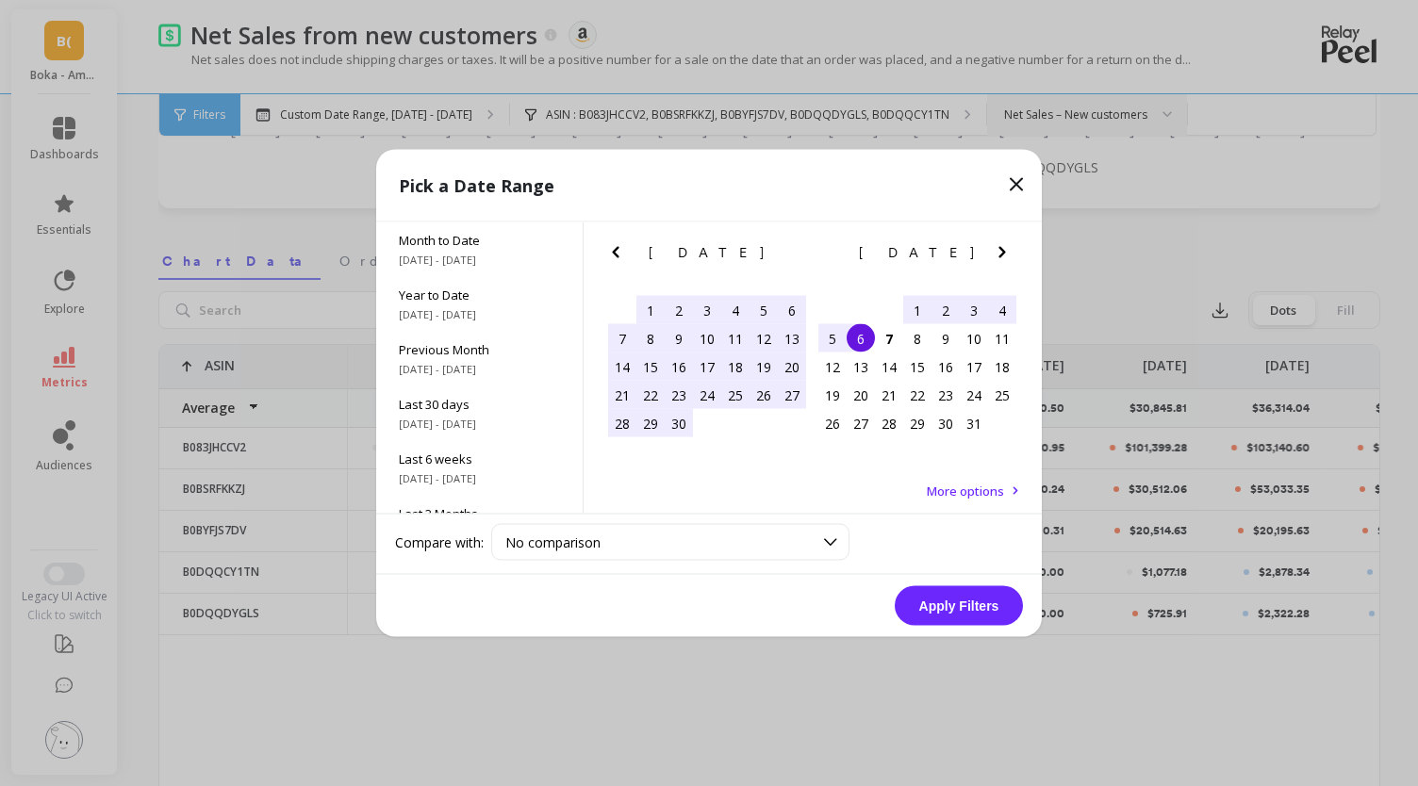
click at [620, 399] on div "21" at bounding box center [622, 395] width 28 height 28
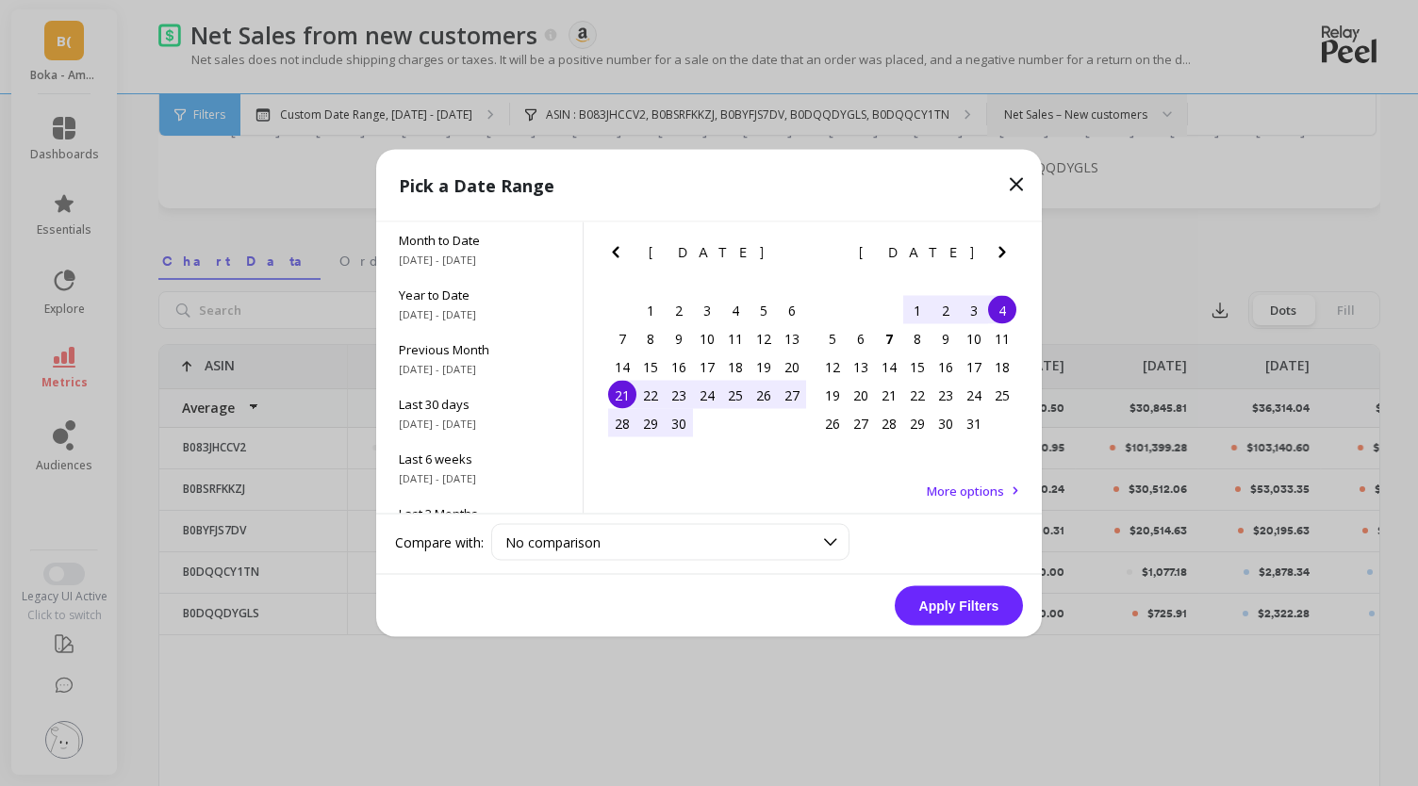
click at [1011, 304] on div "4" at bounding box center [1002, 310] width 28 height 28
click at [936, 608] on button "Apply Filters" at bounding box center [959, 606] width 128 height 40
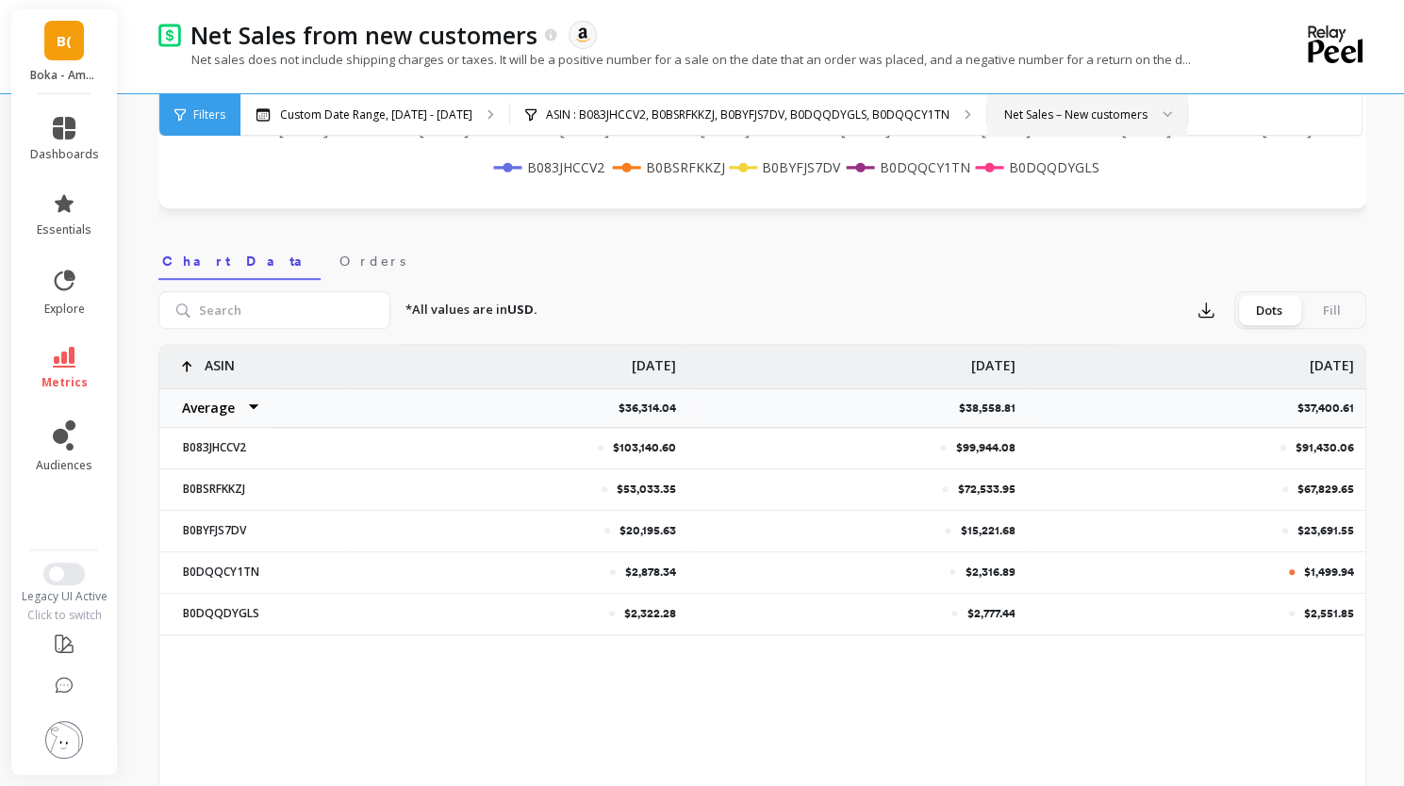
click at [655, 572] on p "$2,878.34" at bounding box center [650, 572] width 51 height 15
copy p "2,878.34"
click at [996, 574] on p "$2,316.89" at bounding box center [990, 572] width 50 height 15
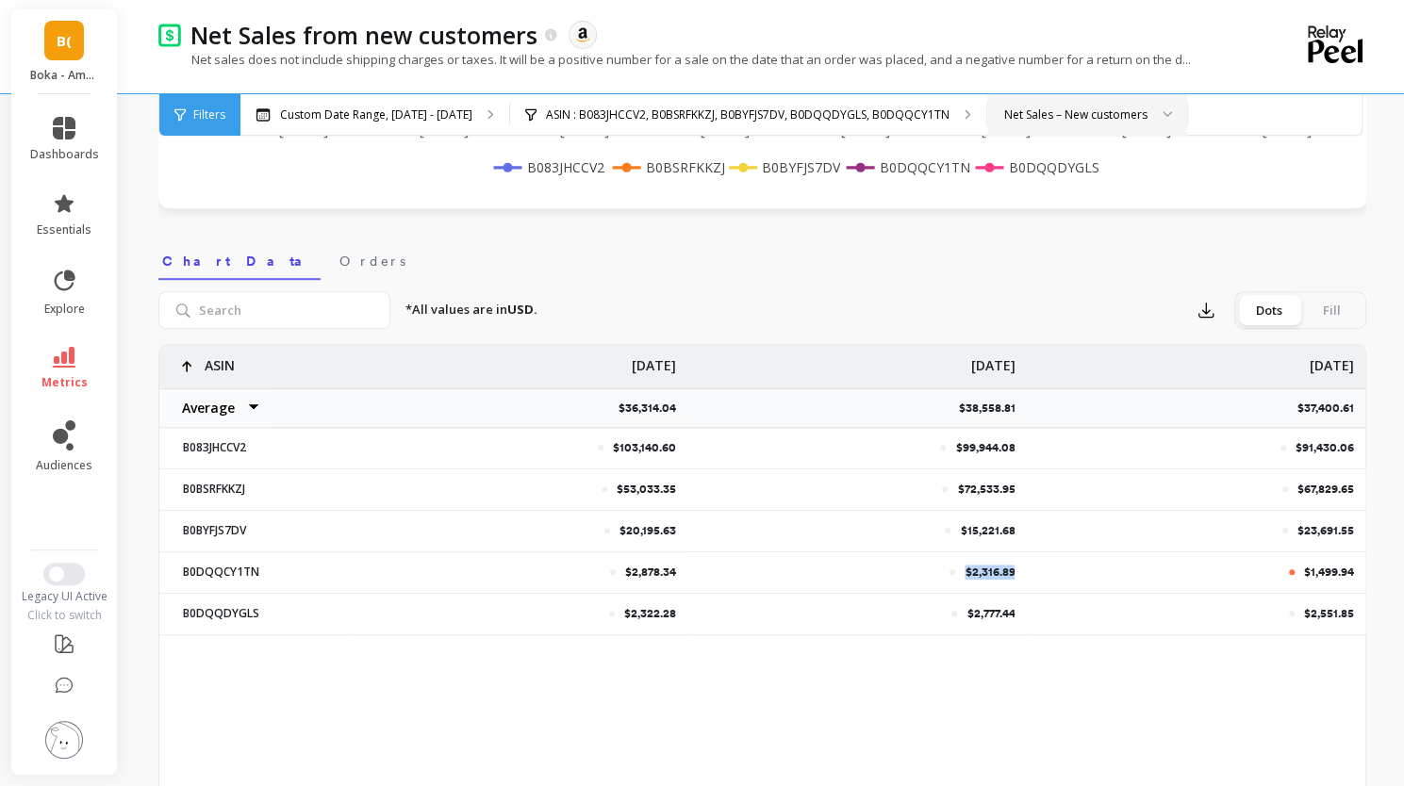
click at [996, 574] on p "$2,316.89" at bounding box center [990, 572] width 50 height 15
copy p "$2,316.89"
click at [1328, 569] on p "$1,499.94" at bounding box center [1329, 572] width 50 height 15
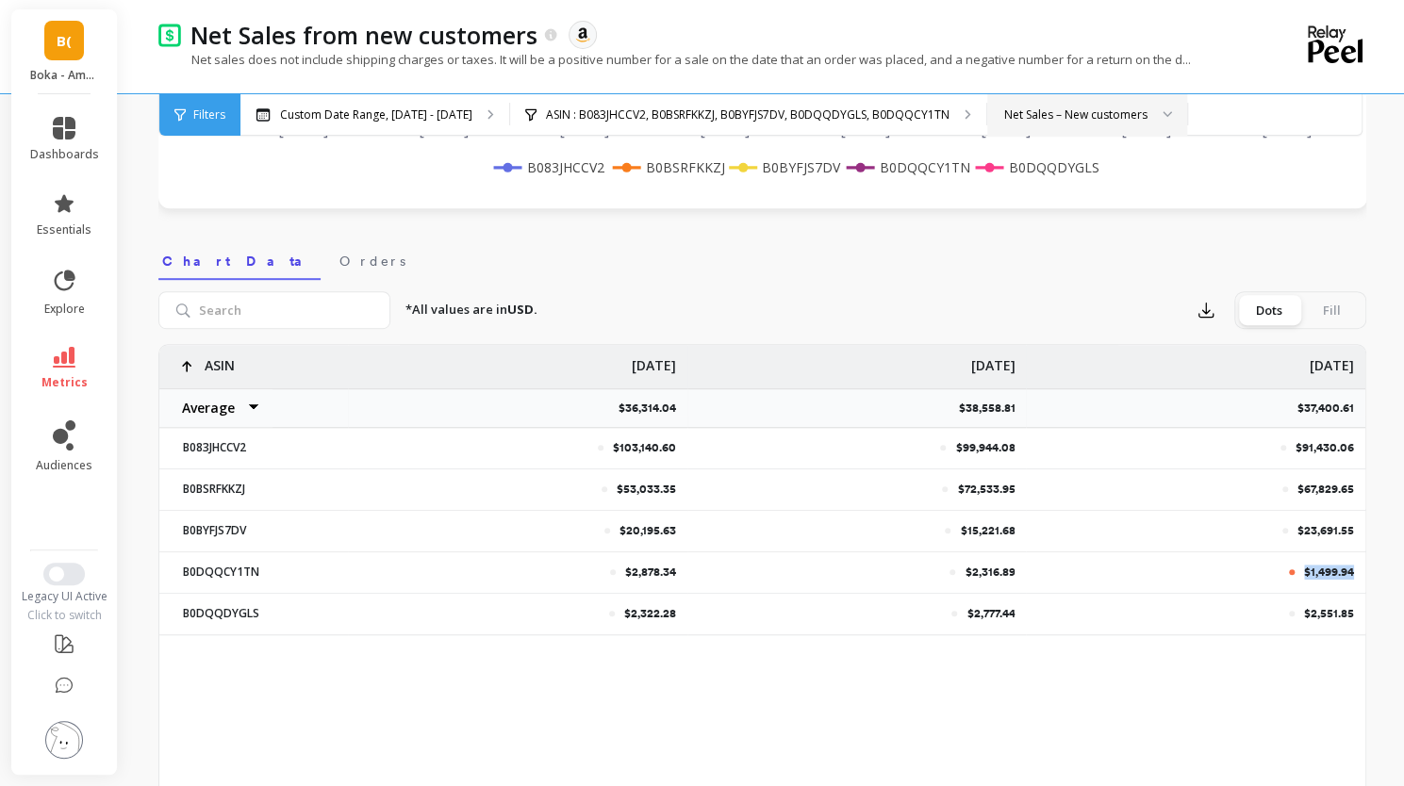
copy p "$1,499.94"
click at [998, 610] on p "$2,777.44" at bounding box center [990, 613] width 48 height 15
copy p "$2,777.44"
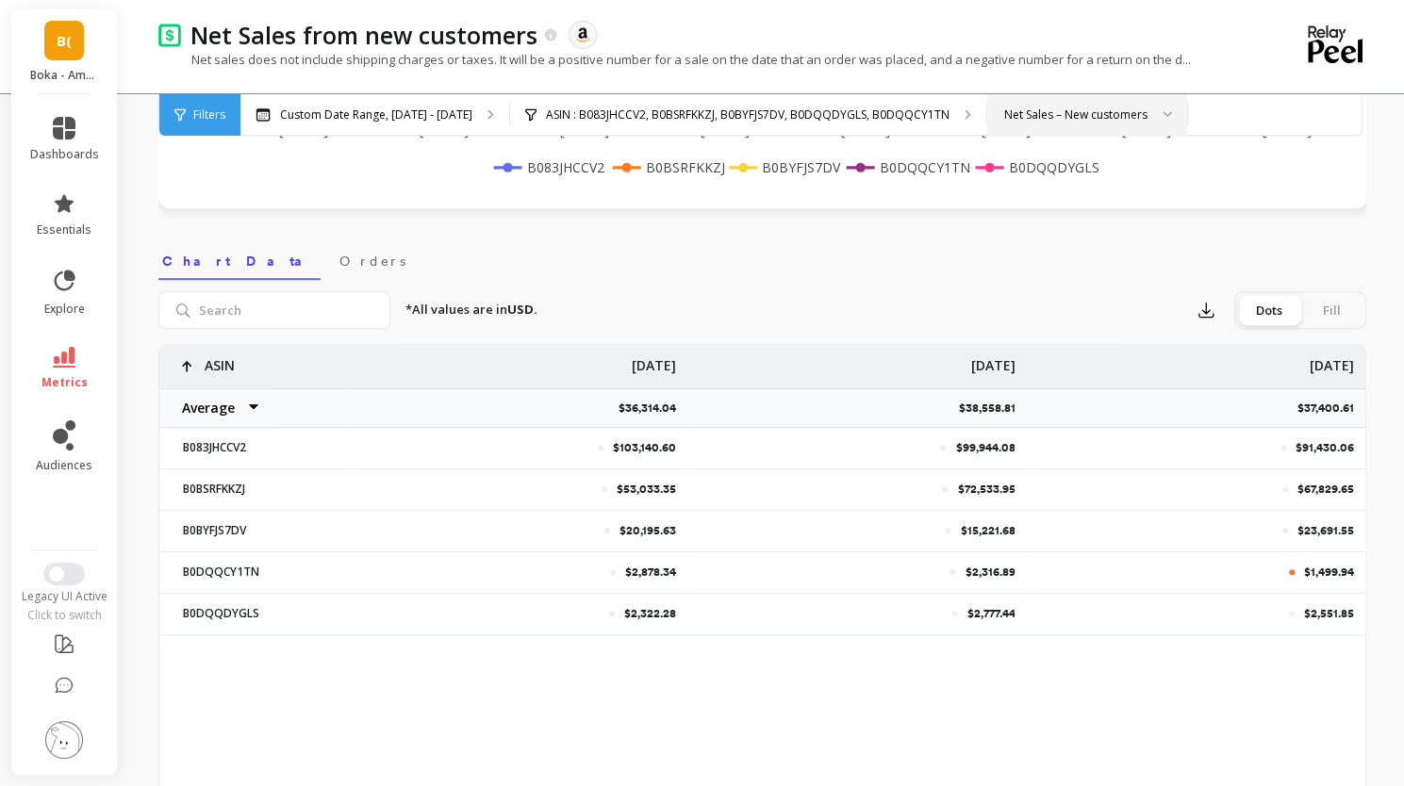
click at [1318, 609] on p "$2,551.85" at bounding box center [1329, 613] width 50 height 15
copy div "$2,551.85"
